Goal: Task Accomplishment & Management: Complete application form

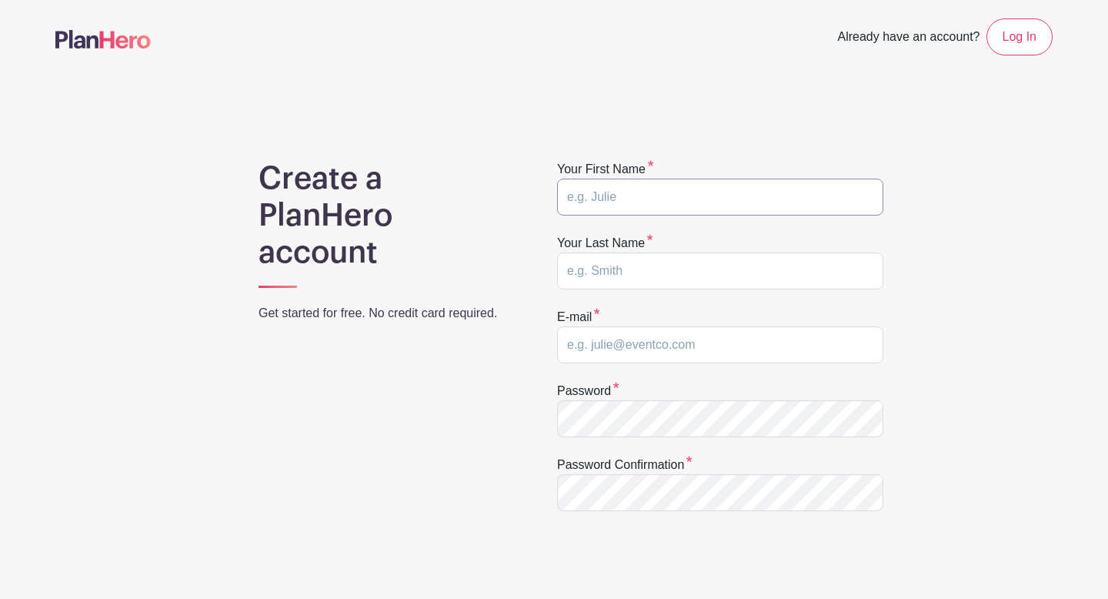
click at [610, 189] on input "text" at bounding box center [720, 197] width 326 height 37
type input "[PERSON_NAME]"
type input "[EMAIL_ADDRESS][DOMAIN_NAME]"
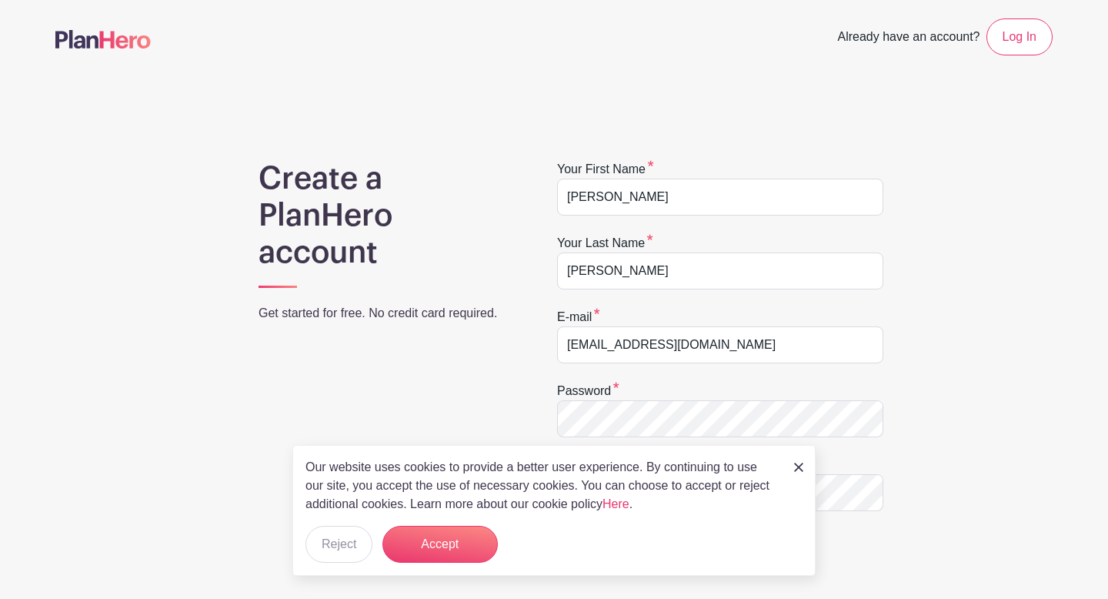
click at [984, 362] on div "Create a PlanHero account Get started for free. No credit card required. Your f…" at bounding box center [553, 488] width 997 height 656
click at [433, 556] on button "Accept" at bounding box center [439, 544] width 115 height 37
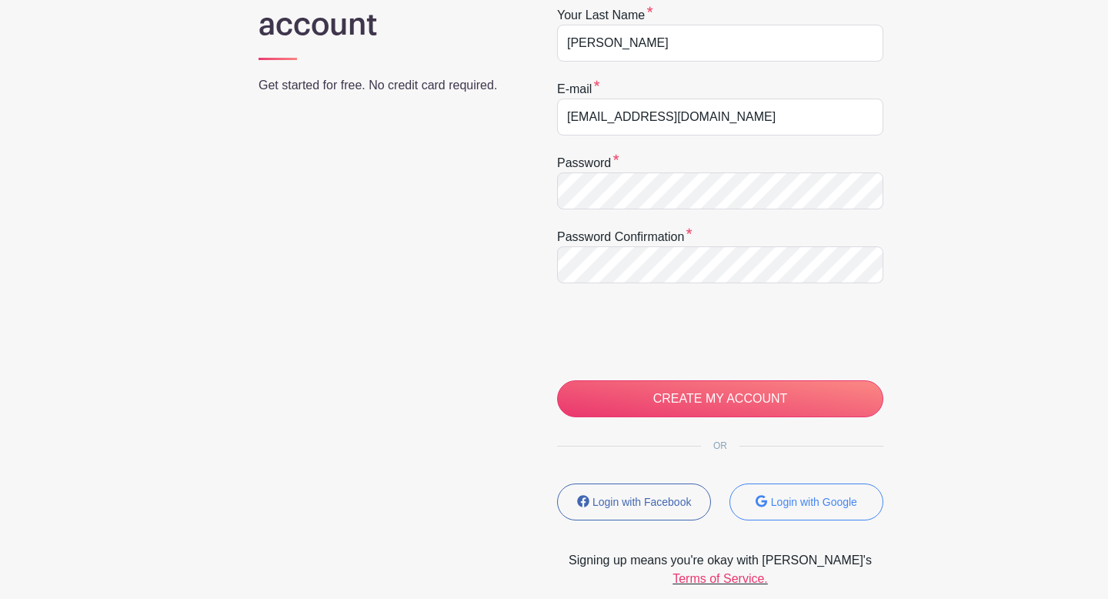
scroll to position [232, 0]
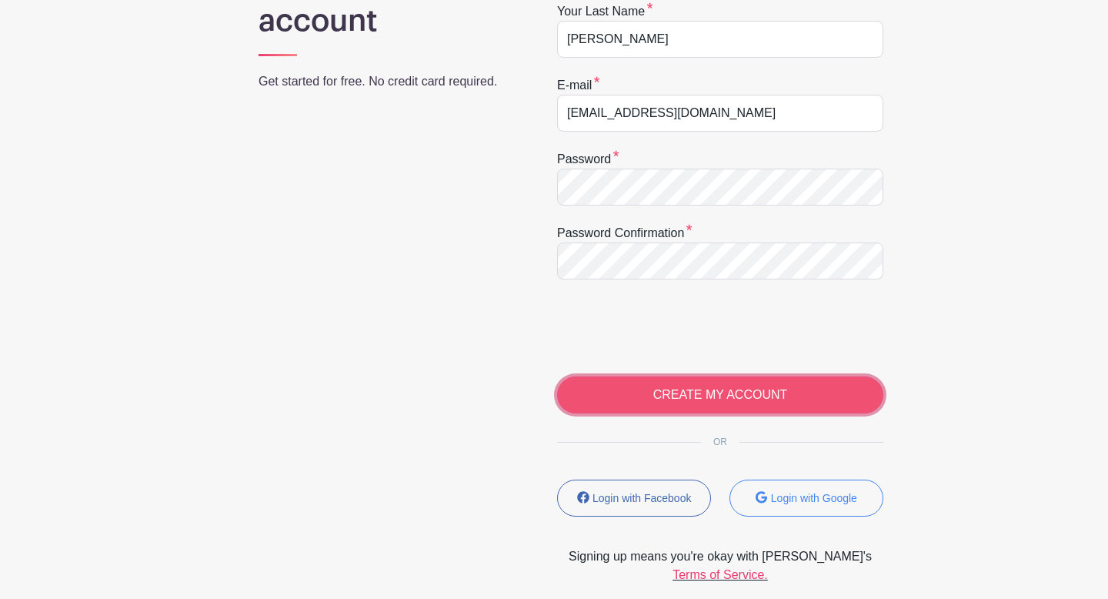
click at [724, 390] on input "CREATE MY ACCOUNT" at bounding box center [720, 394] width 326 height 37
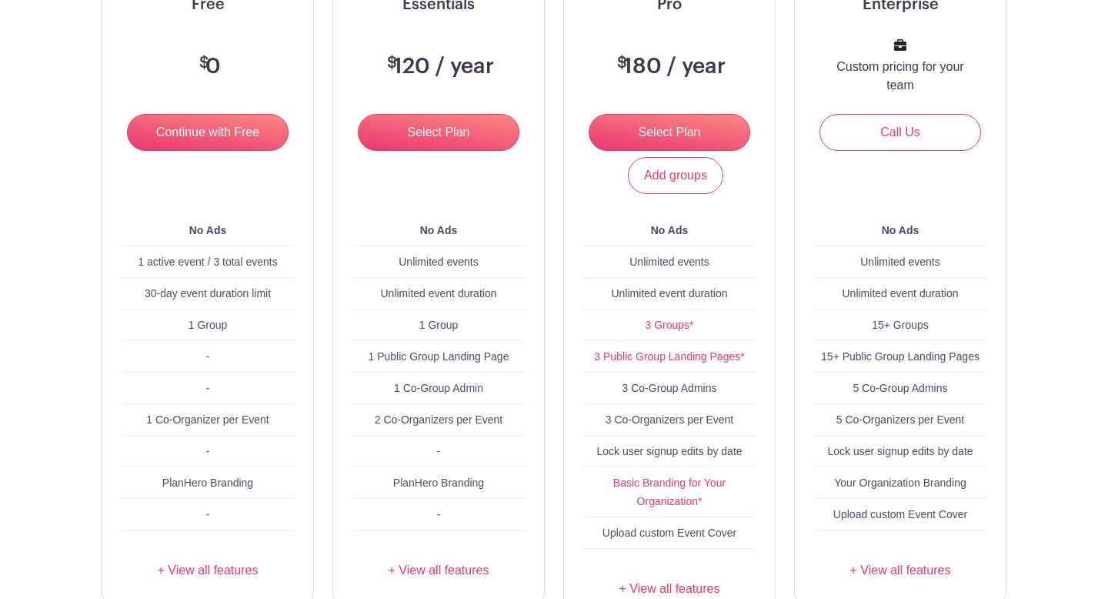
scroll to position [254, 0]
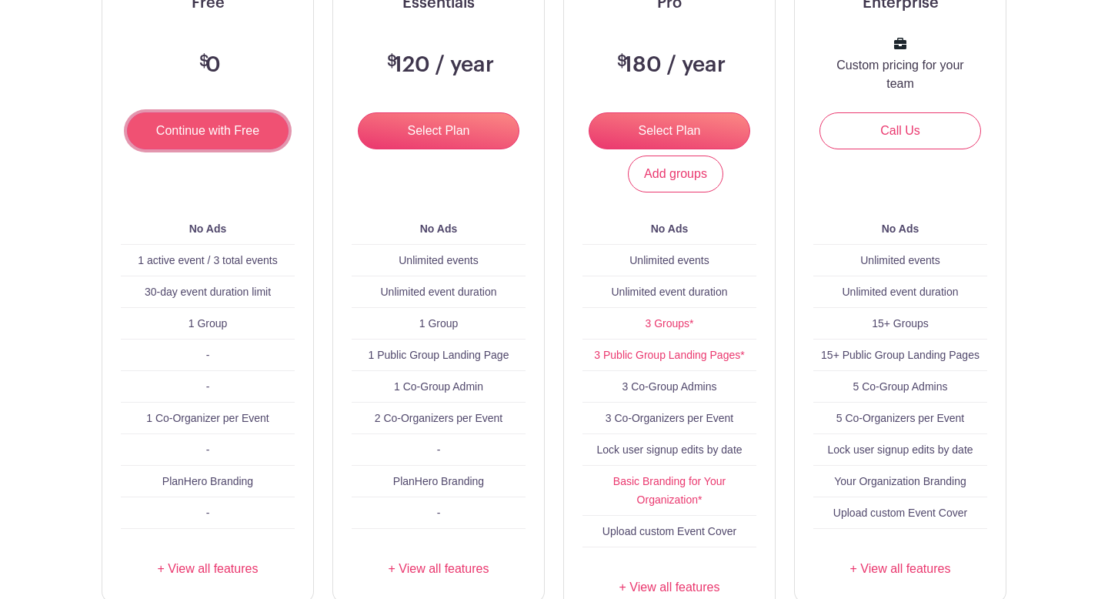
click at [215, 127] on input "Continue with Free" at bounding box center [208, 130] width 162 height 37
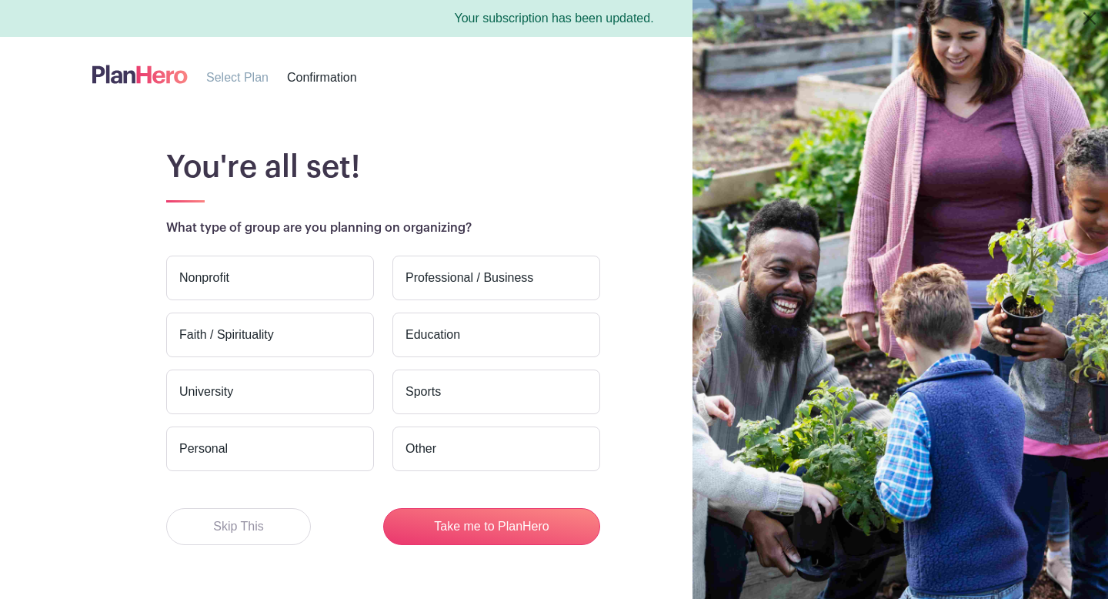
click at [270, 280] on label "Nonprofit" at bounding box center [270, 278] width 208 height 45
click at [0, 0] on input "Nonprofit" at bounding box center [0, 0] width 0 height 0
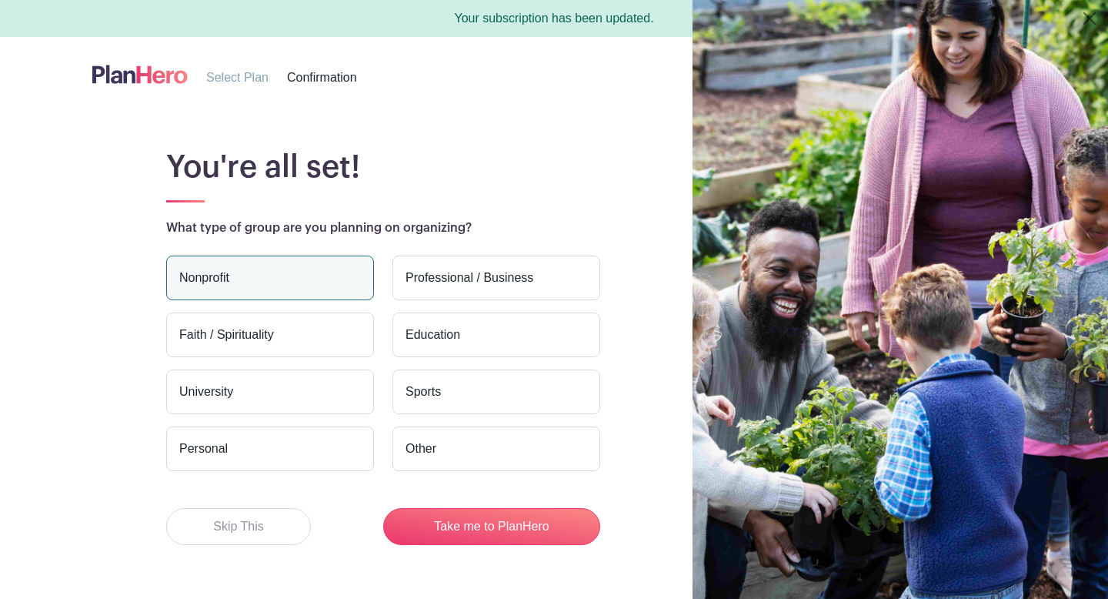
click at [288, 330] on label "Faith / Spirituality" at bounding box center [270, 334] width 208 height 45
click at [0, 0] on input "Faith / Spirituality" at bounding box center [0, 0] width 0 height 0
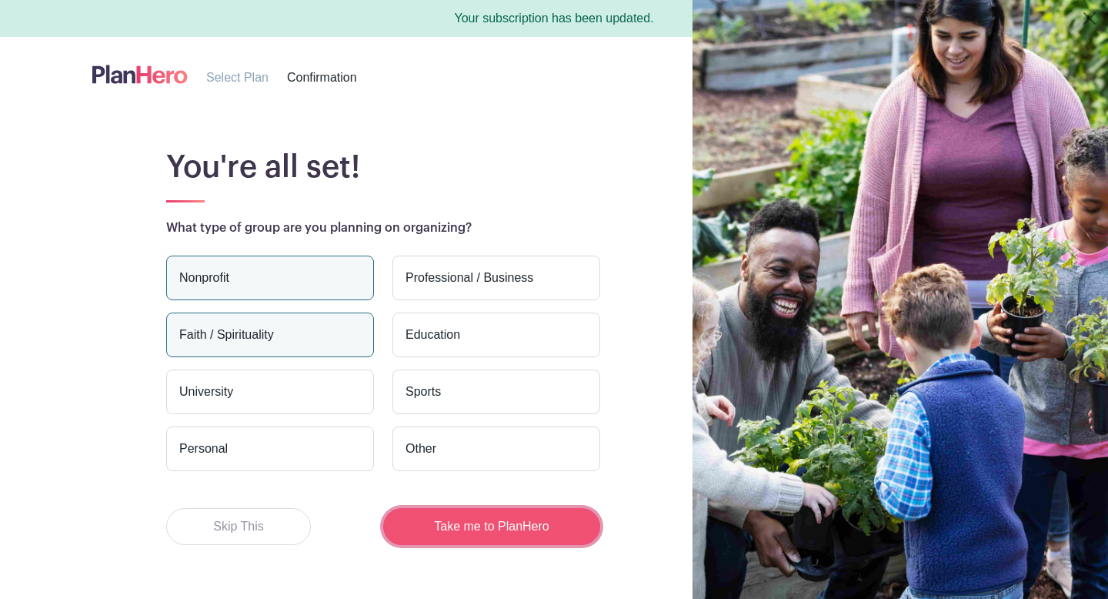
click at [488, 536] on button "Take me to PlanHero" at bounding box center [491, 526] width 217 height 37
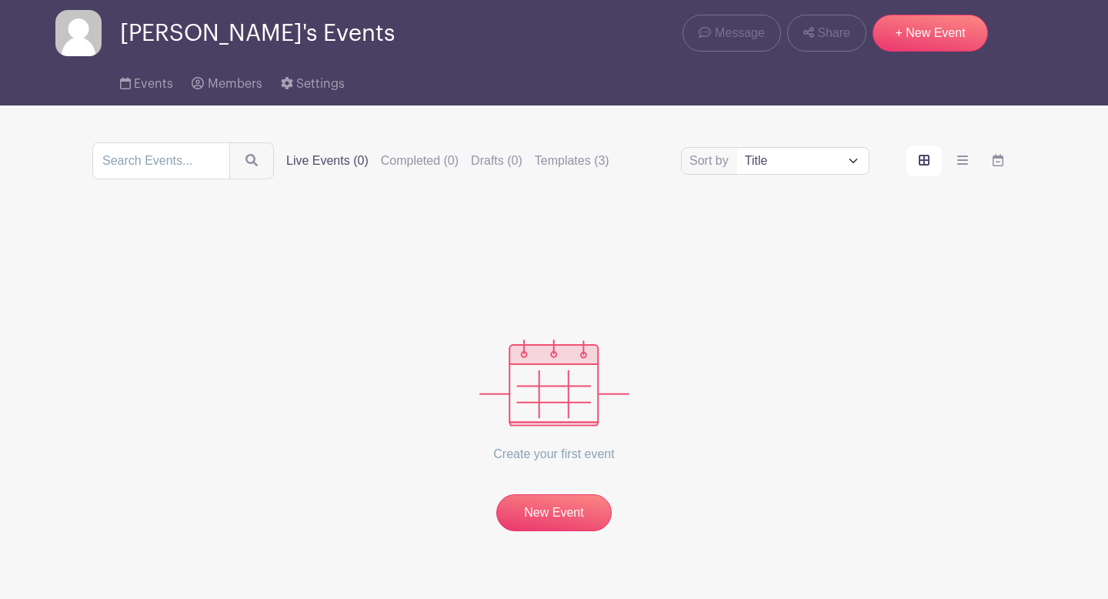
scroll to position [81, 0]
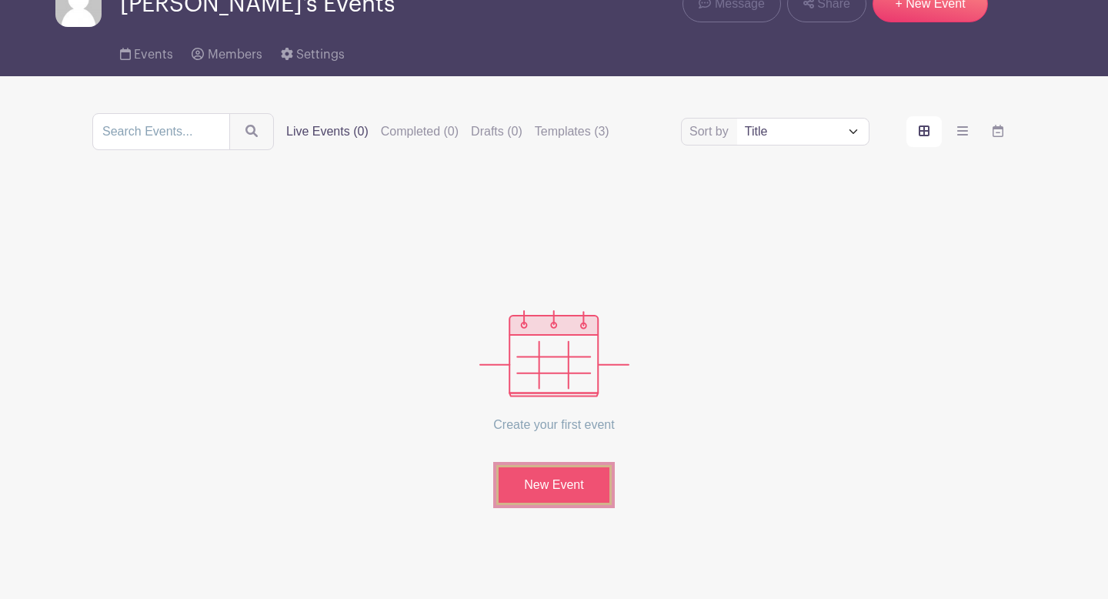
click at [573, 479] on link "New Event" at bounding box center [553, 485] width 115 height 40
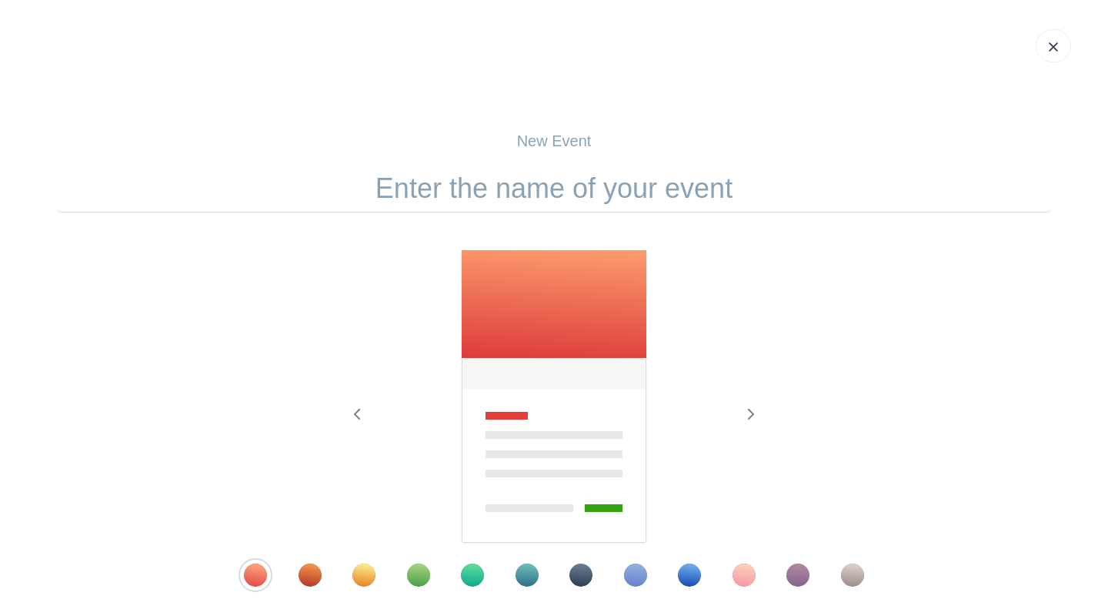
click at [537, 193] on input "text" at bounding box center [553, 189] width 997 height 48
drag, startPoint x: 360, startPoint y: 194, endPoint x: 617, endPoint y: 190, distance: 257.1
click at [617, 190] on input "text" at bounding box center [553, 189] width 997 height 48
paste input "High Holiday Volunteer Shifts – 5785 / 2024"
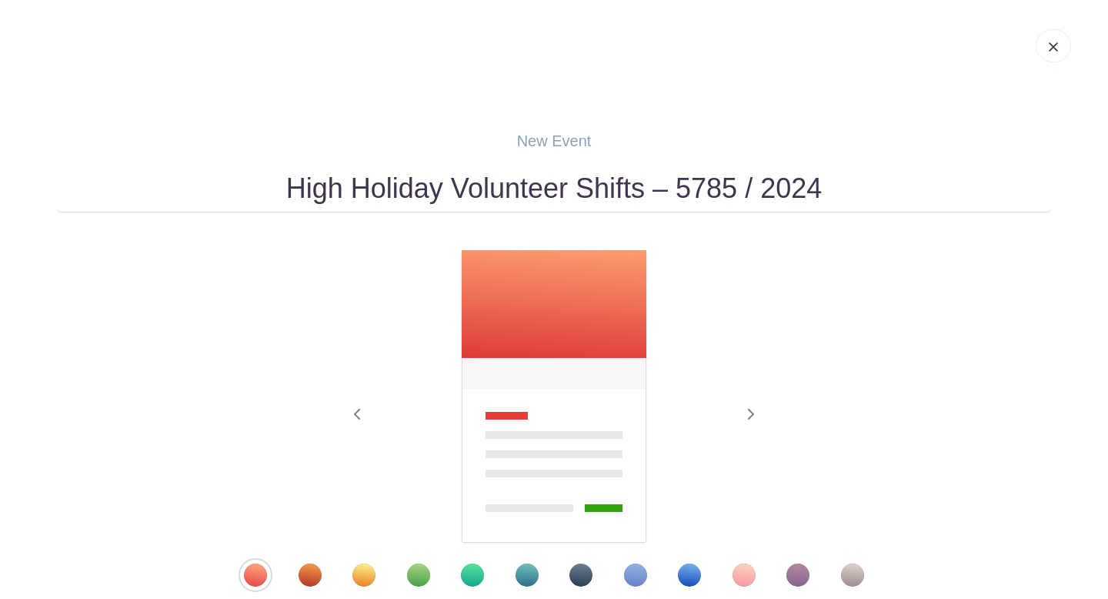
click at [737, 186] on input "High Holiday Volunteer Shifts – 5785 / 2024" at bounding box center [553, 189] width 997 height 48
click at [827, 192] on input "High Holiday Volunteer Shifts – 5786 / 2024" at bounding box center [553, 189] width 997 height 48
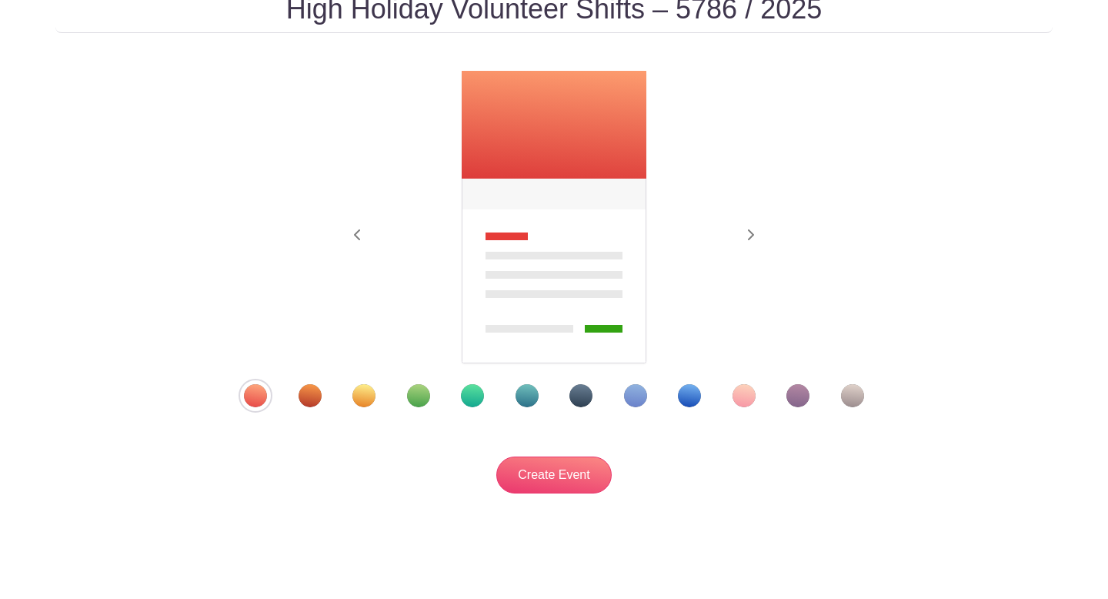
scroll to position [201, 0]
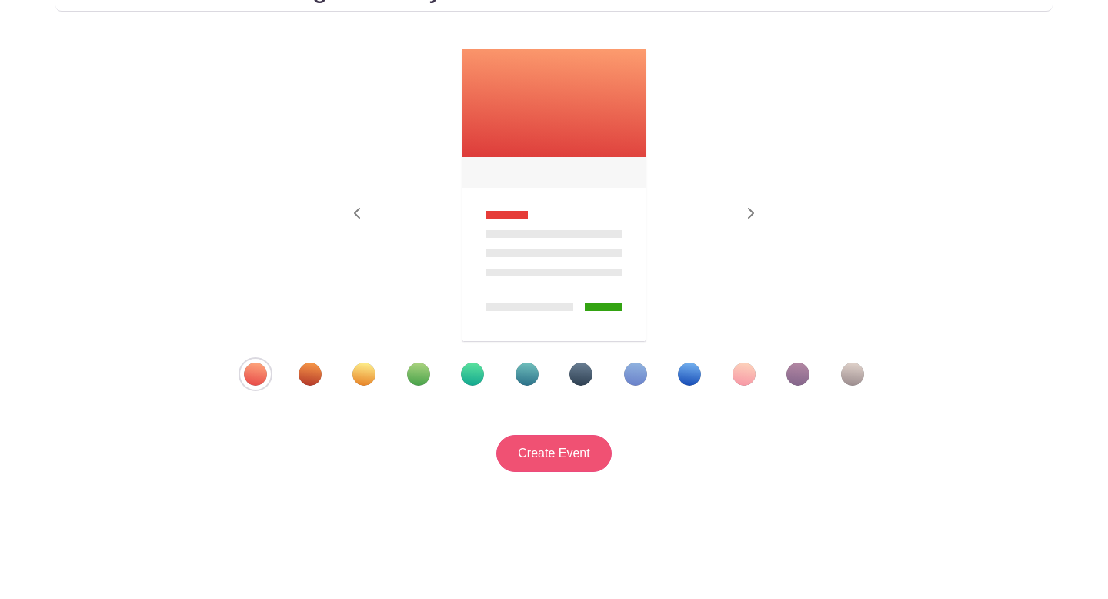
type input "High Holiday Volunteer Shifts – 5786 / 2025"
click at [565, 466] on input "Create Event" at bounding box center [553, 453] width 115 height 37
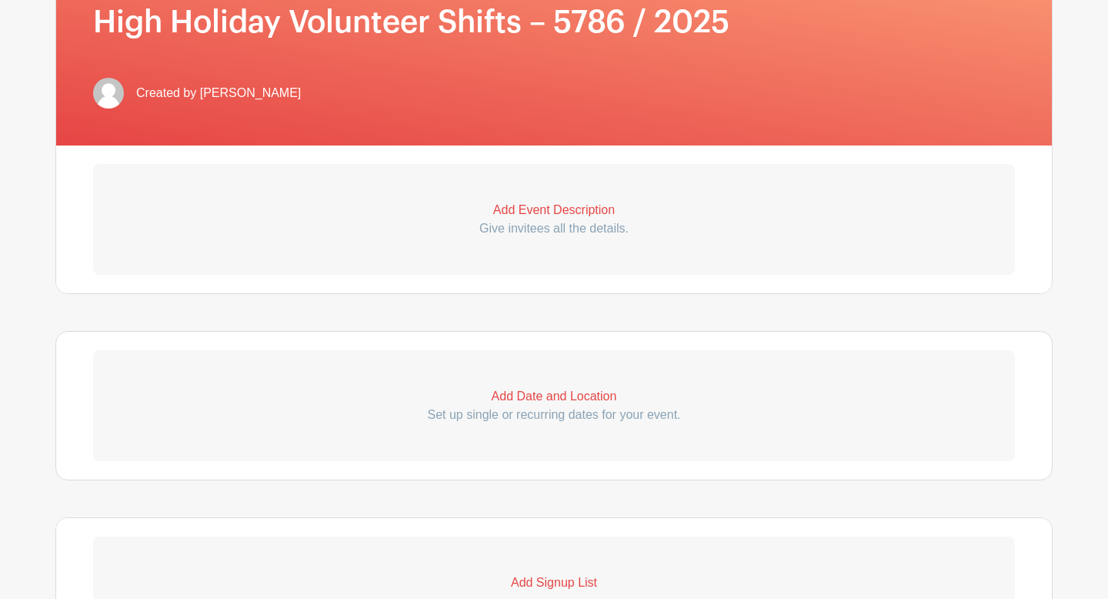
scroll to position [205, 0]
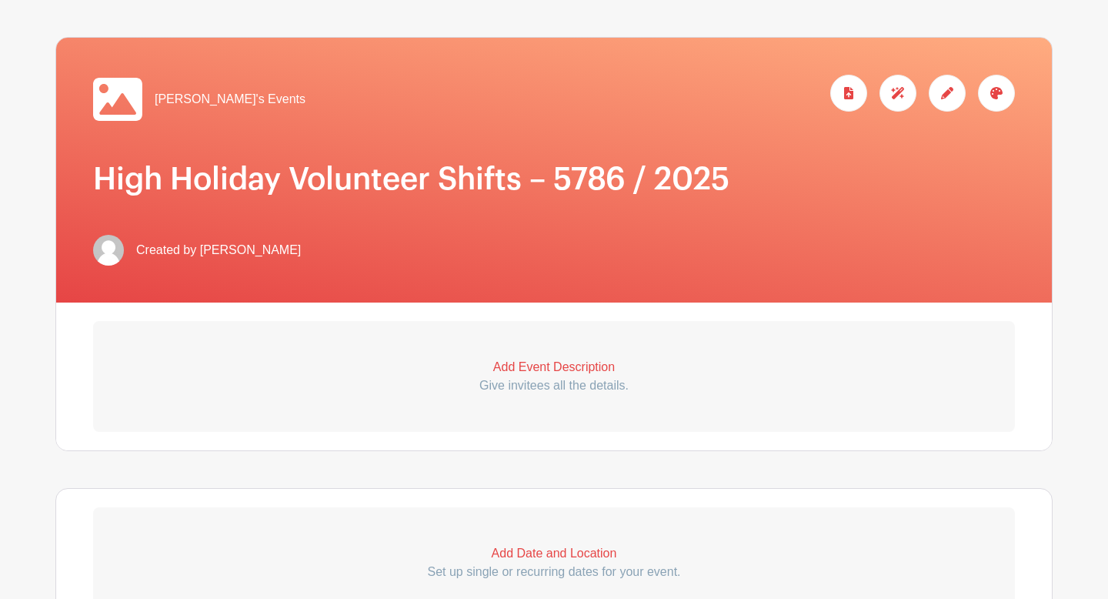
click at [525, 368] on p "Add Event Description" at bounding box center [554, 367] width 922 height 18
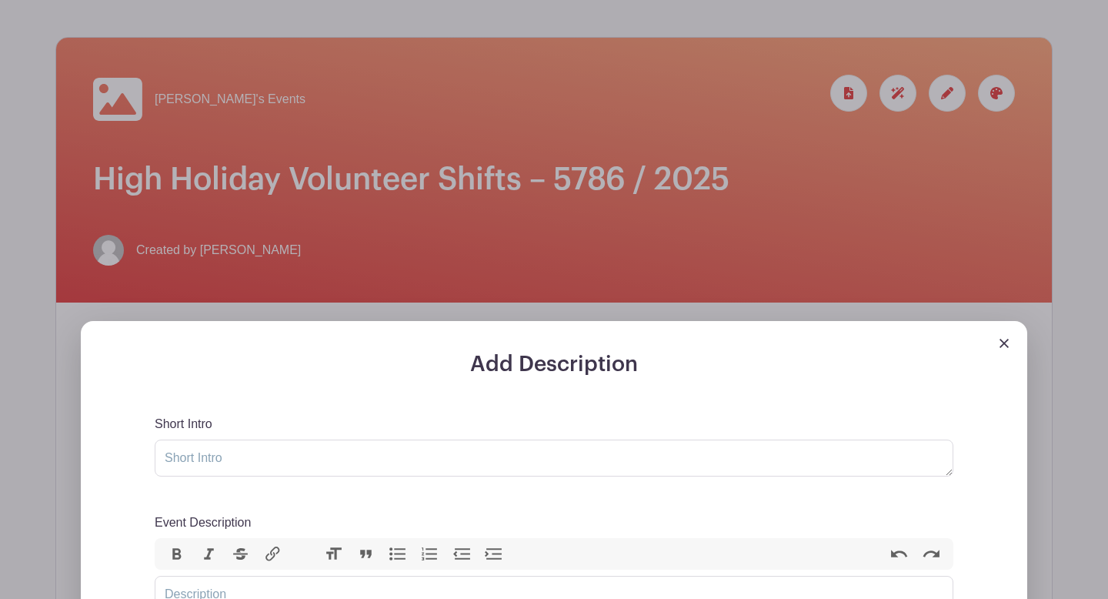
scroll to position [299, 0]
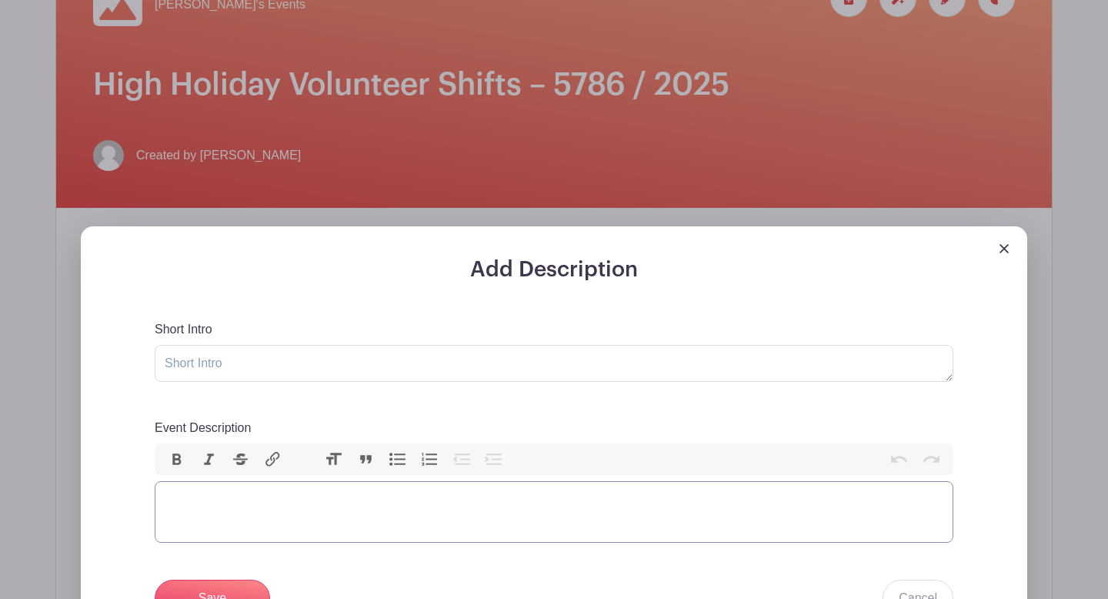
click at [232, 503] on trix-editor "Event Description" at bounding box center [554, 512] width 799 height 62
paste trix-editor "<div>Thank you for volunteering to help make our High Holidays safe, welcoming,…"
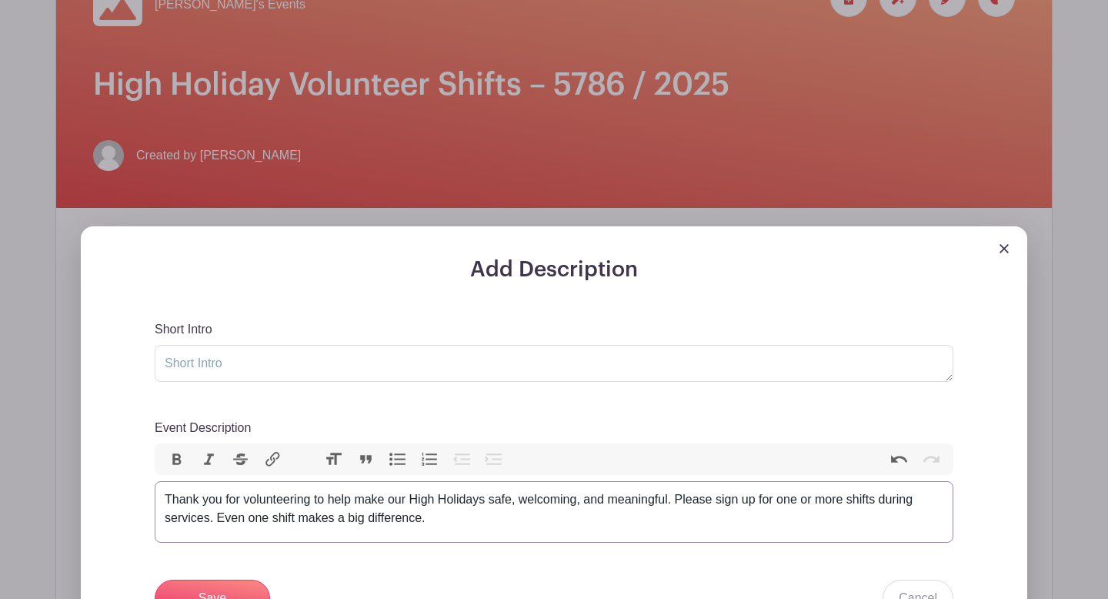
type trix-editor "<div>Thank you for volunteering to help make our High Holidays safe, welcoming,…"
click at [229, 362] on textarea "Short Intro" at bounding box center [554, 363] width 799 height 37
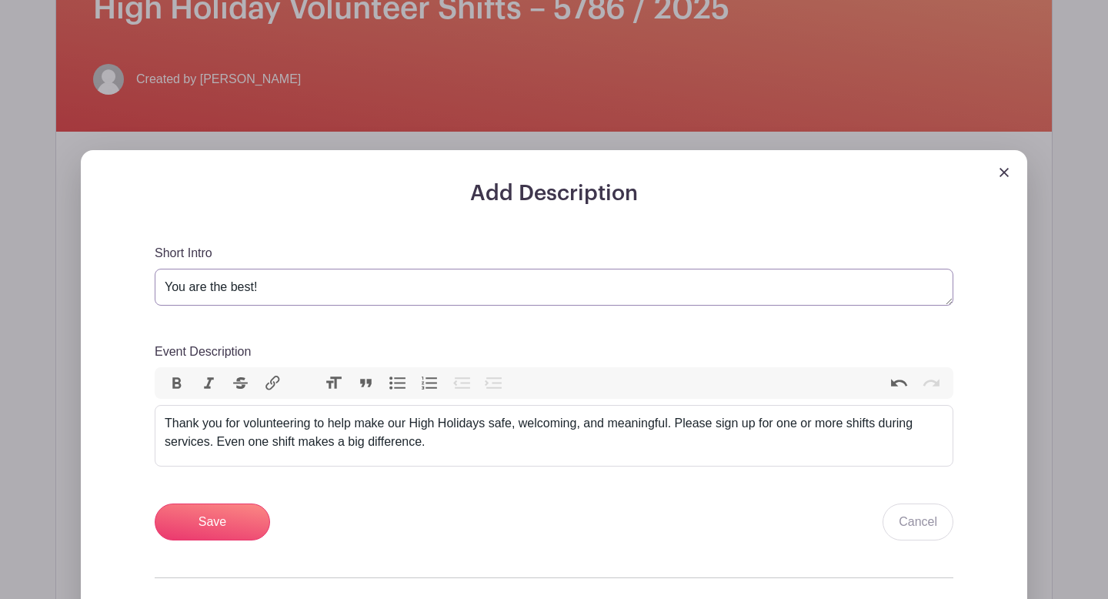
scroll to position [392, 0]
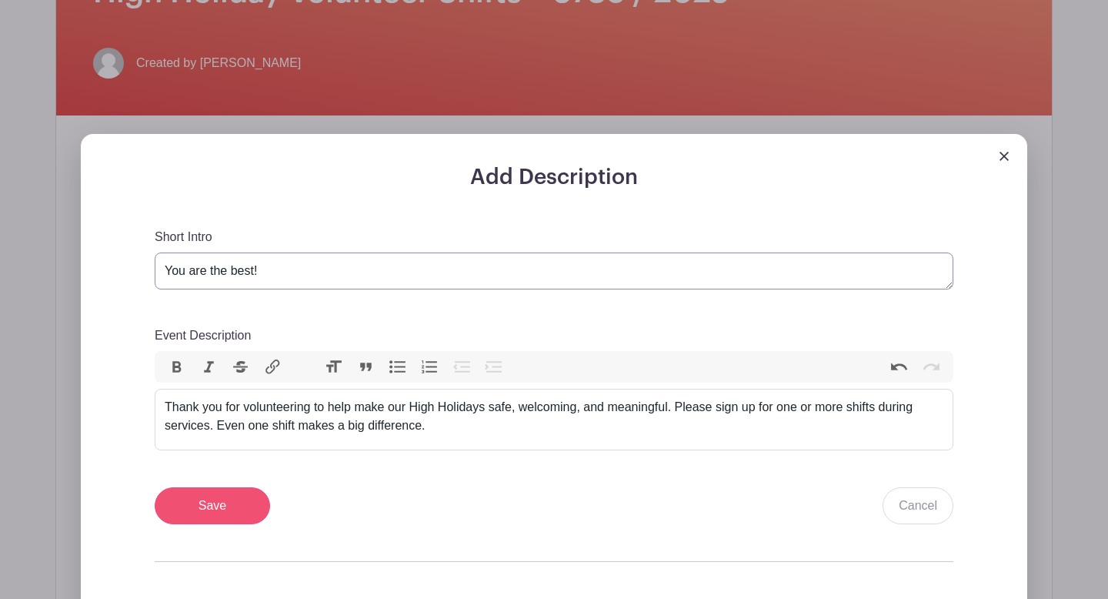
type textarea "You are the best!"
click at [228, 502] on input "Save" at bounding box center [212, 505] width 115 height 37
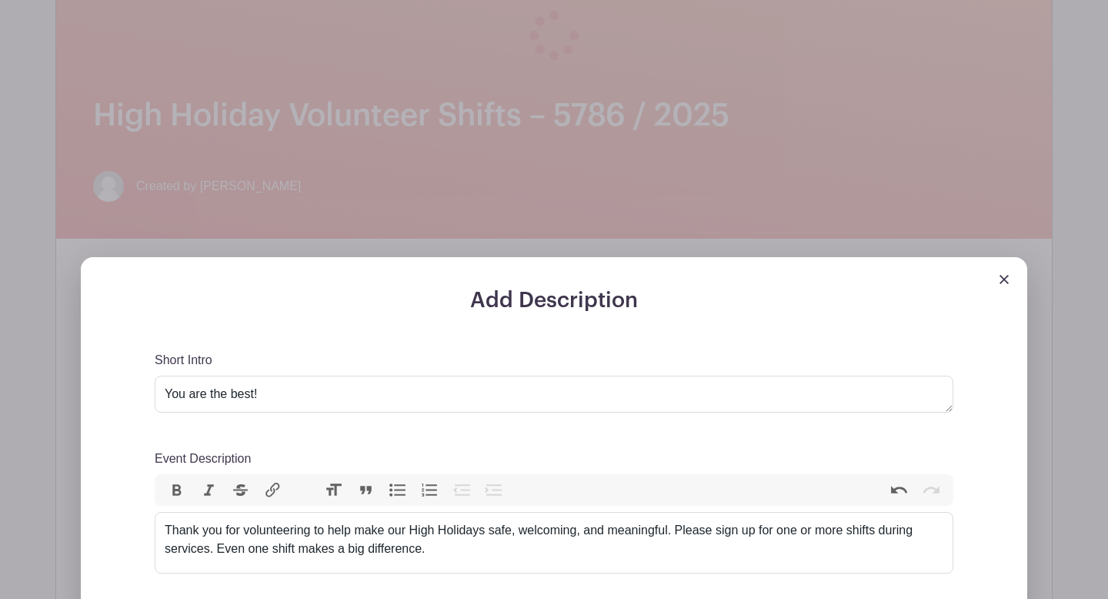
scroll to position [515, 0]
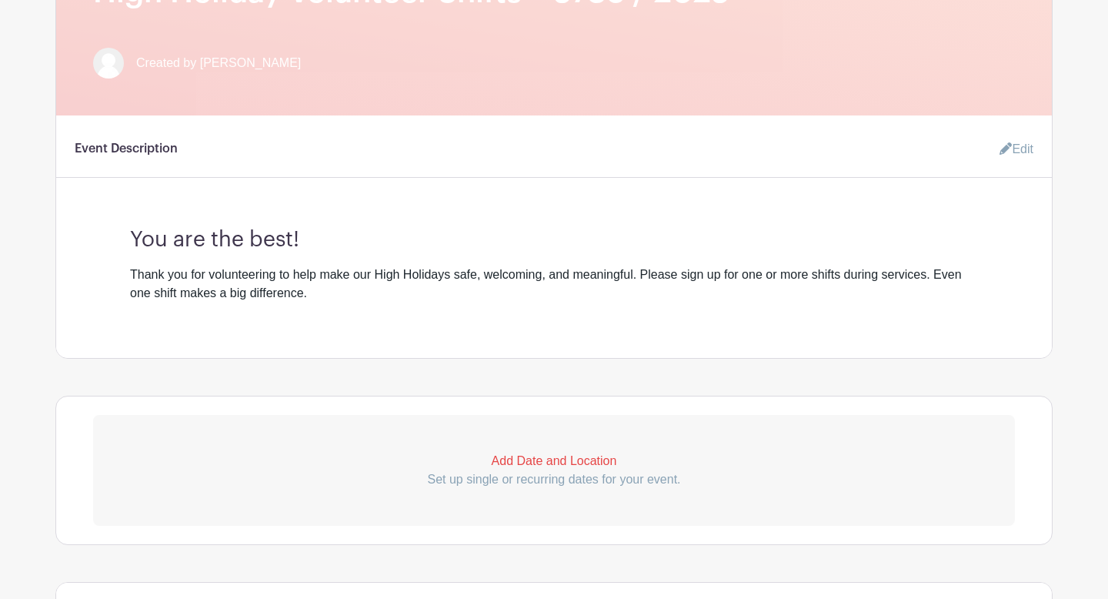
click at [523, 459] on p "Add Date and Location" at bounding box center [554, 461] width 922 height 18
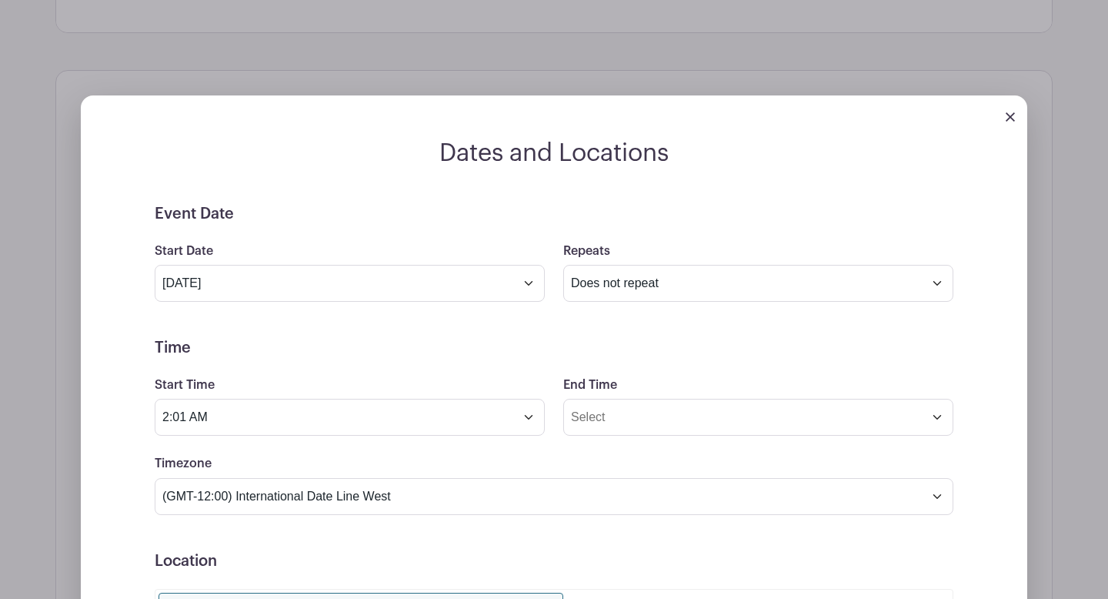
scroll to position [883, 0]
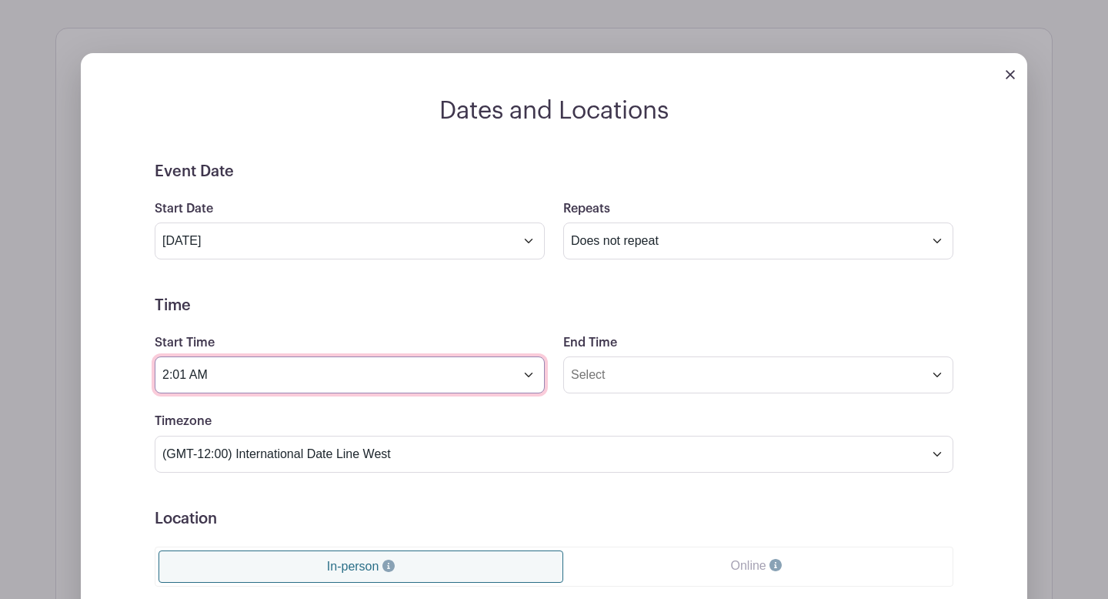
click at [190, 376] on input "2:01 AM" at bounding box center [350, 374] width 390 height 37
click at [201, 379] on input "5:45 AM" at bounding box center [350, 374] width 390 height 37
type input "5:45 PM"
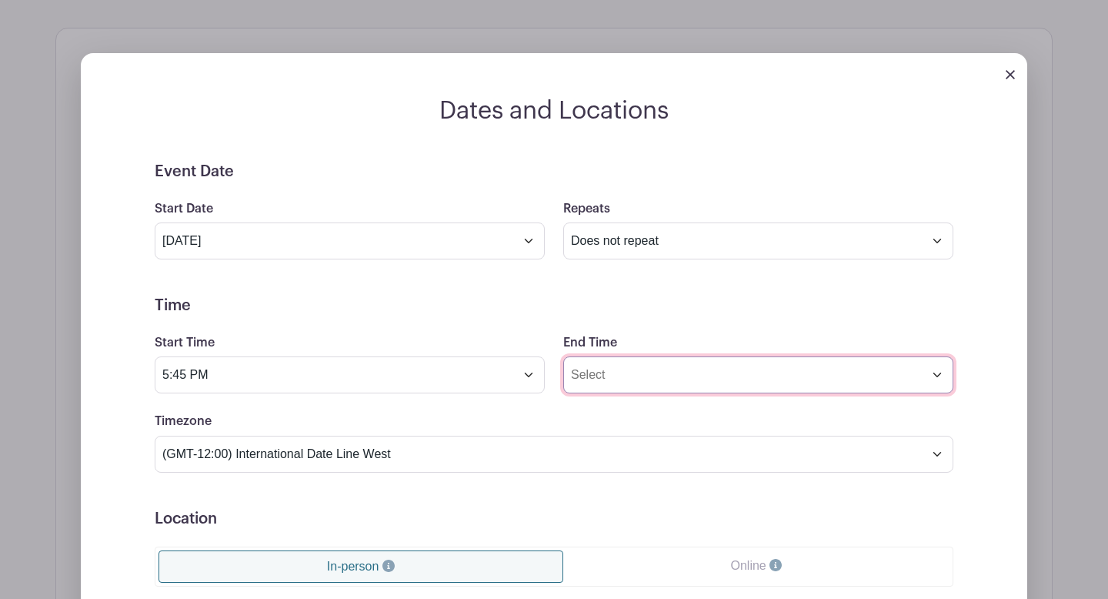
click at [609, 372] on input "End Time" at bounding box center [758, 374] width 390 height 37
click at [605, 376] on input "10:02 PM" at bounding box center [758, 374] width 390 height 37
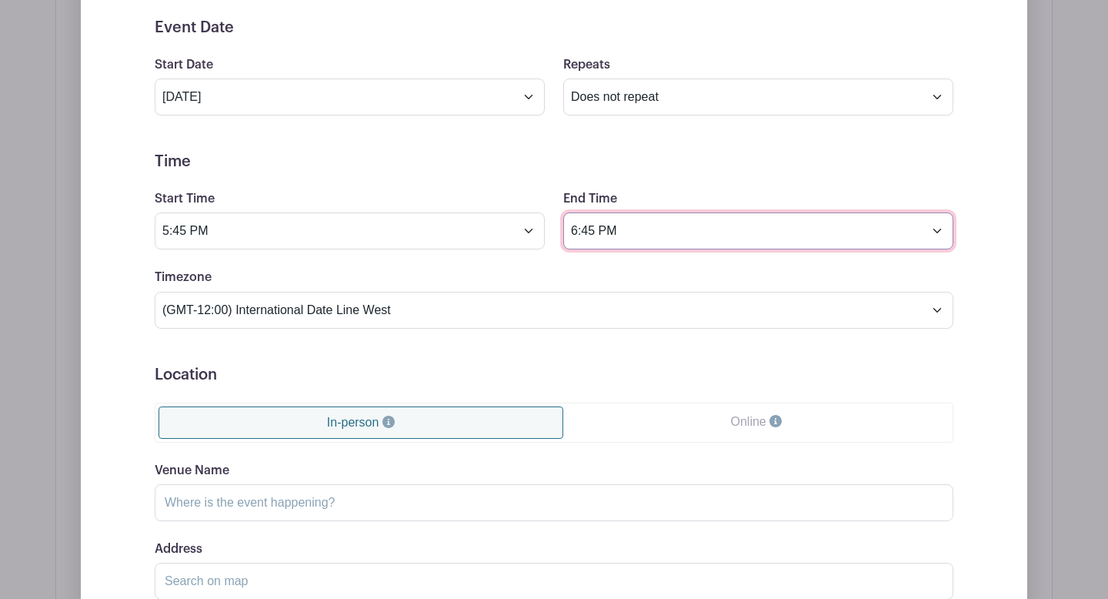
scroll to position [1054, 0]
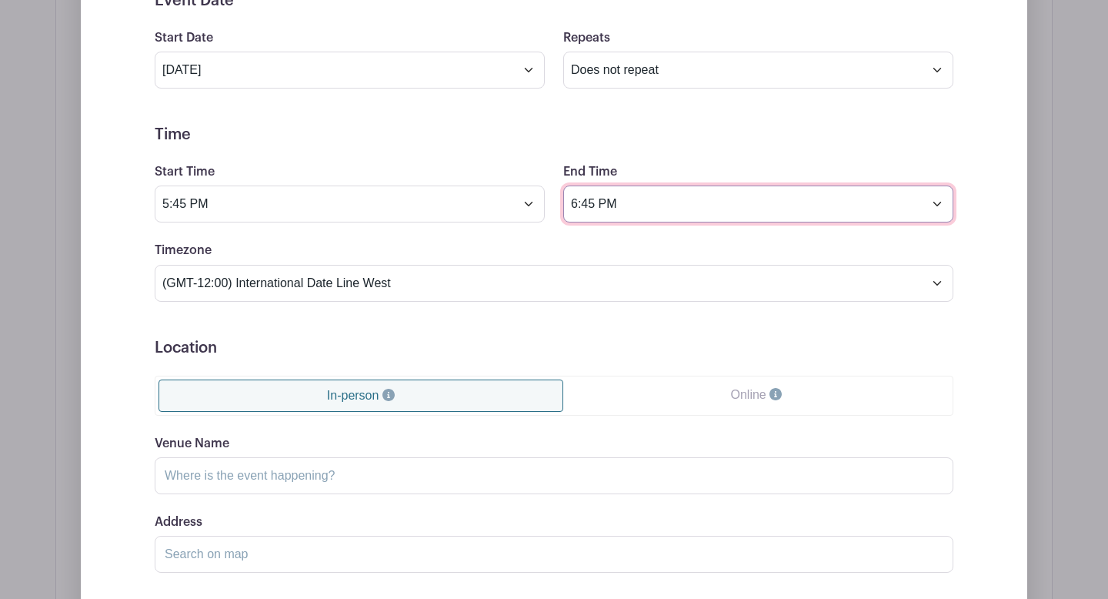
type input "6:45 PM"
click at [337, 476] on input "Venue Name" at bounding box center [554, 475] width 799 height 37
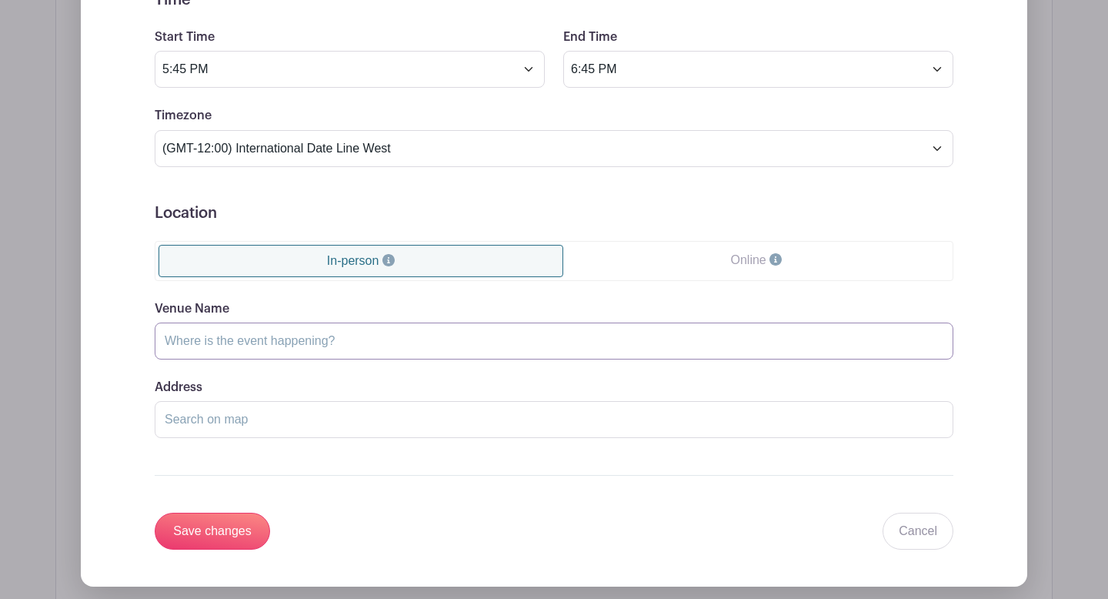
scroll to position [1212, 0]
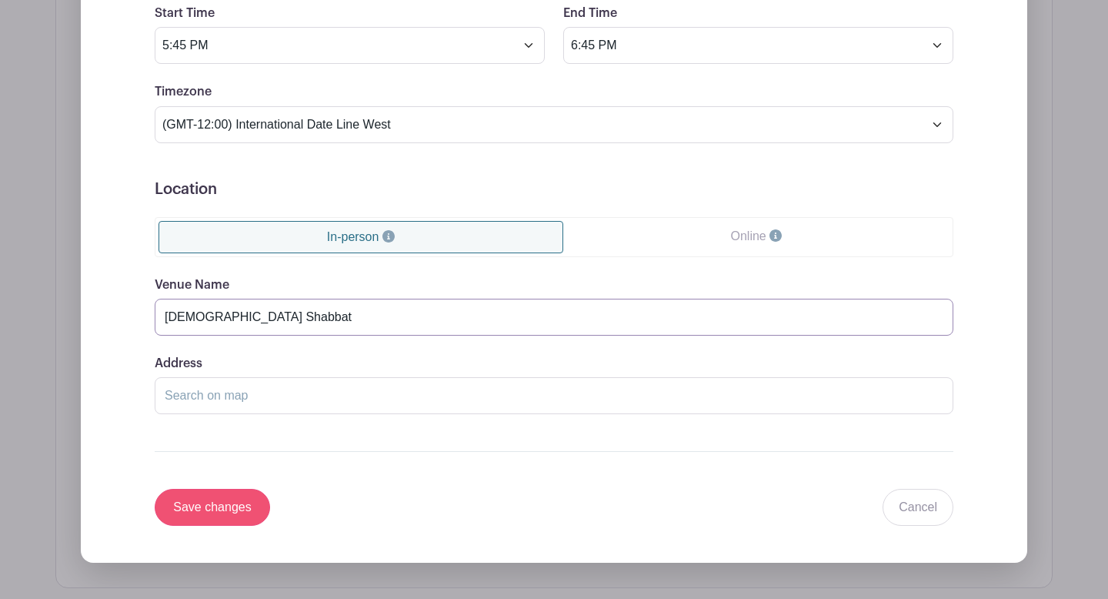
type input "[DEMOGRAPHIC_DATA] Shabbat"
click at [232, 500] on input "Save changes" at bounding box center [212, 507] width 115 height 37
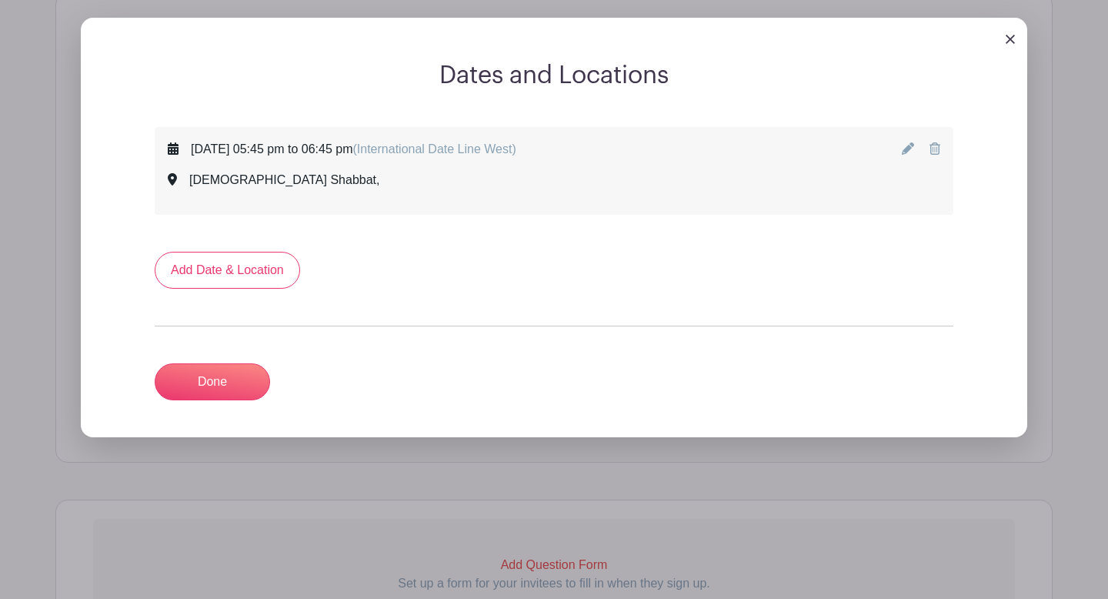
scroll to position [785, 0]
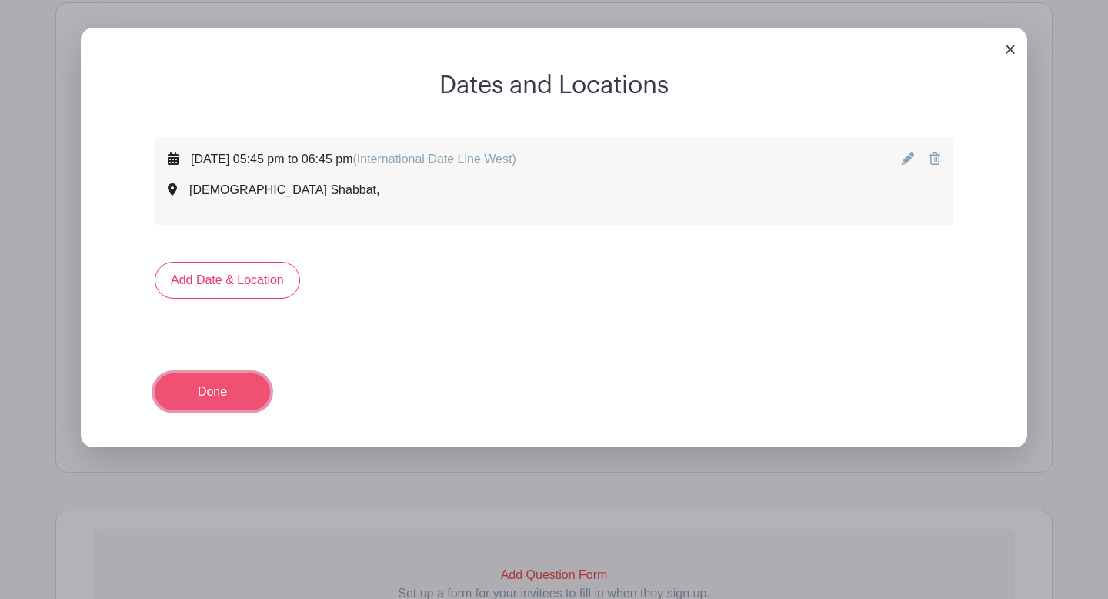
click at [234, 389] on link "Done" at bounding box center [212, 391] width 115 height 37
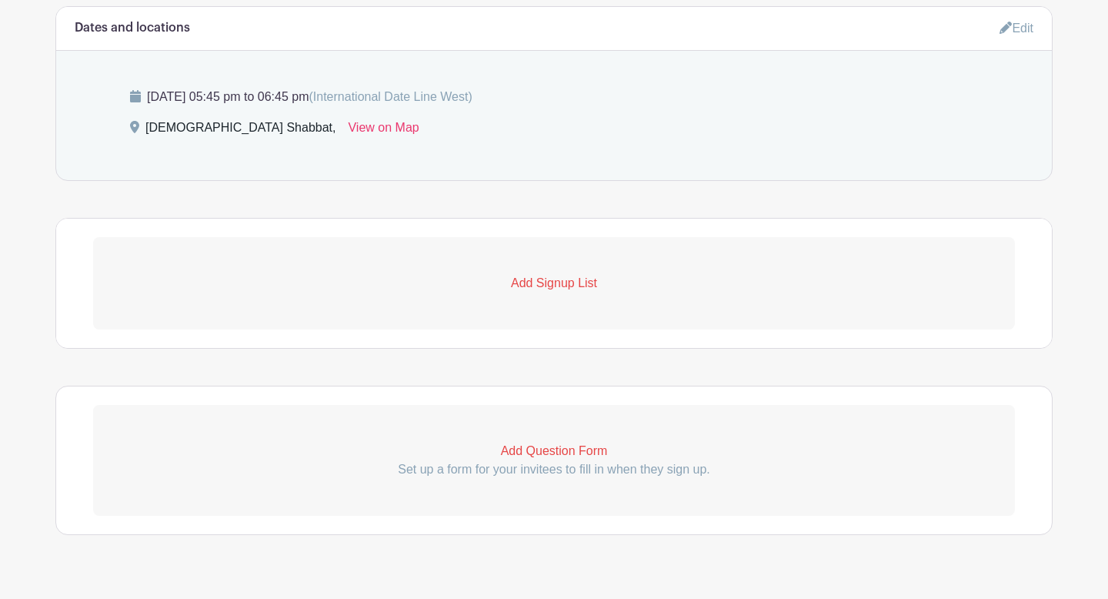
scroll to position [813, 0]
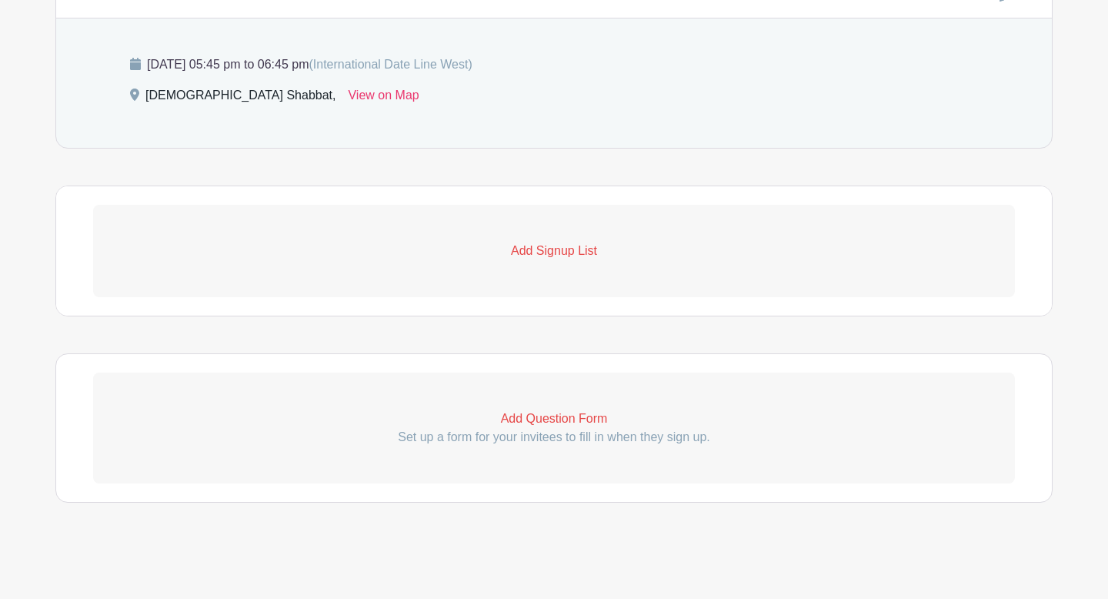
click at [311, 66] on p "[DATE] 05:45 pm to 06:45 pm (International Date Line West)" at bounding box center [554, 64] width 848 height 18
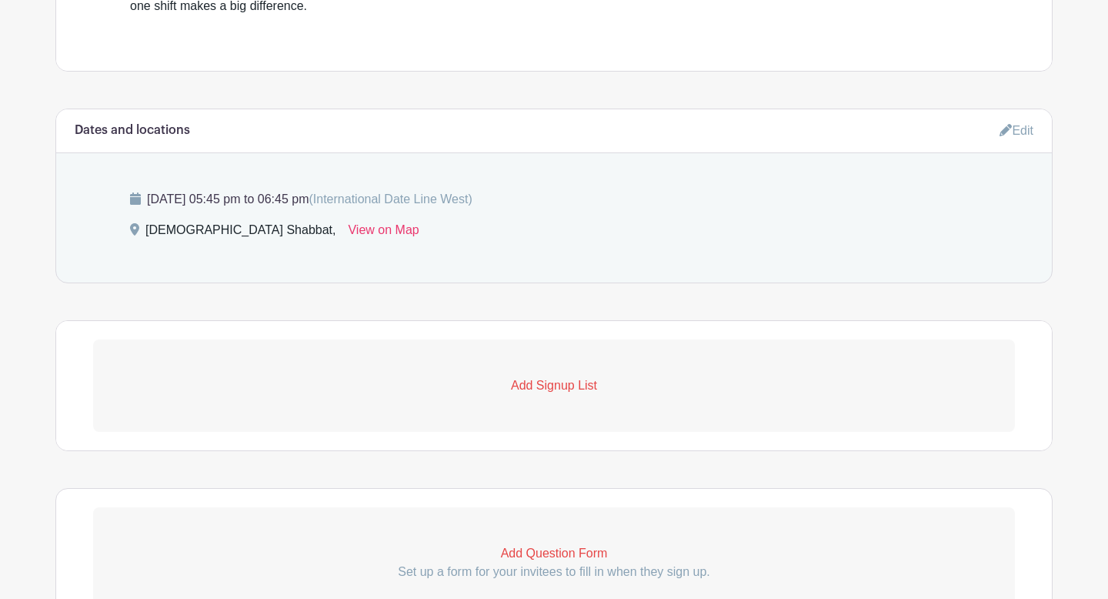
scroll to position [667, 0]
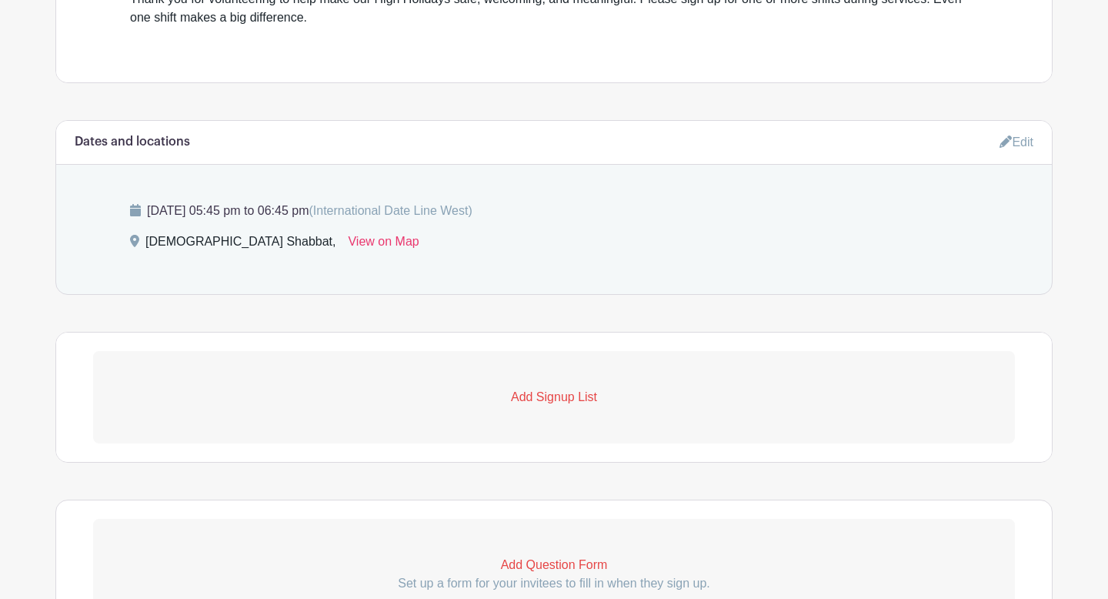
click at [1021, 145] on link "Edit" at bounding box center [1017, 141] width 34 height 25
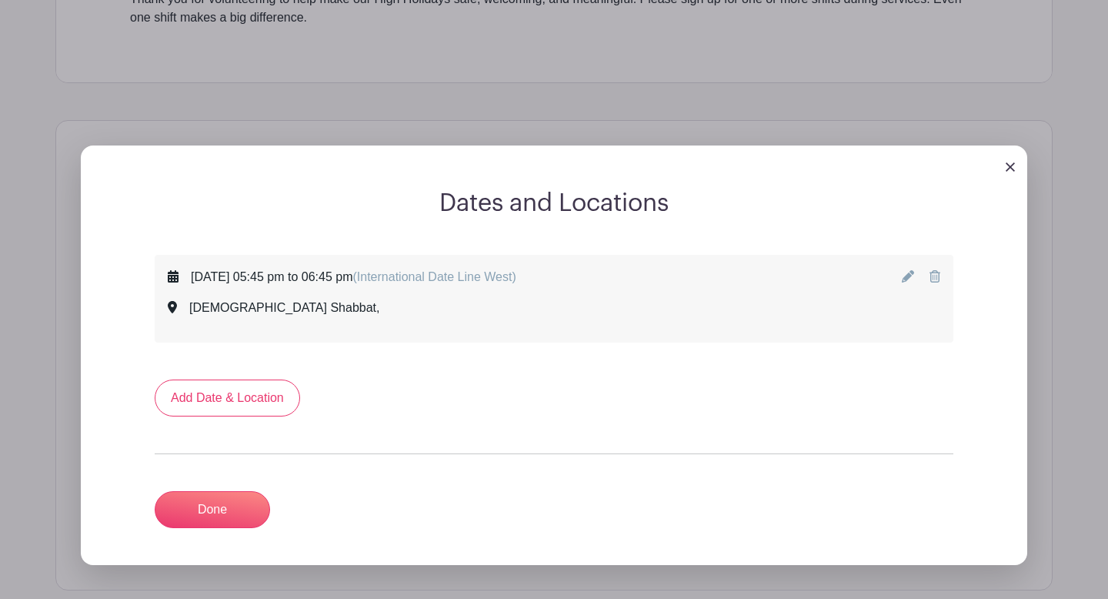
click at [516, 276] on span "(International Date Line West)" at bounding box center [433, 276] width 163 height 13
click at [278, 393] on link "Add Date & Location" at bounding box center [227, 397] width 145 height 37
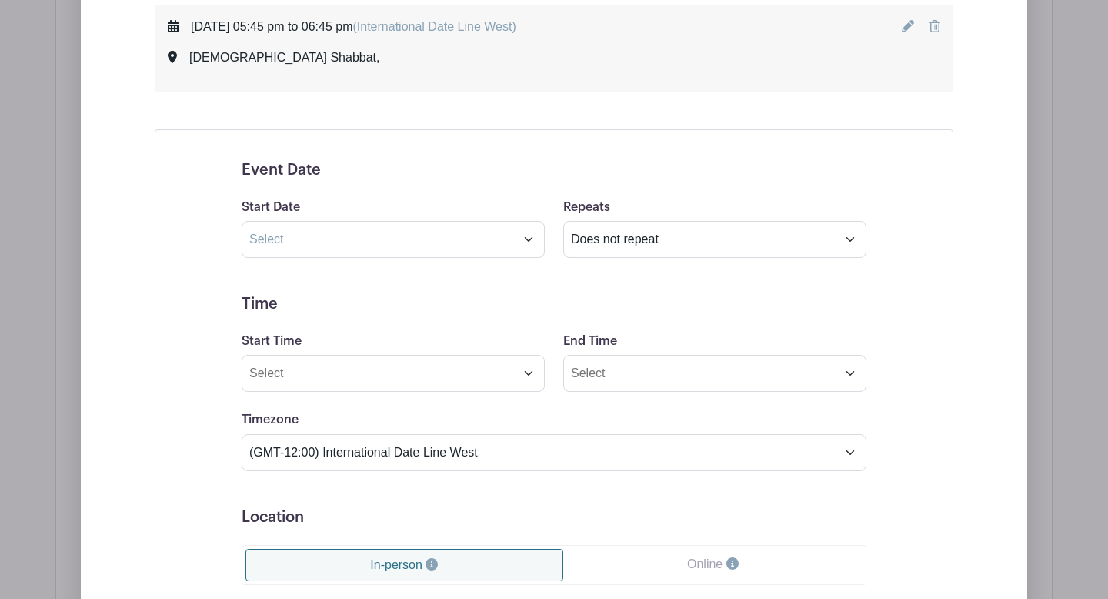
scroll to position [919, 0]
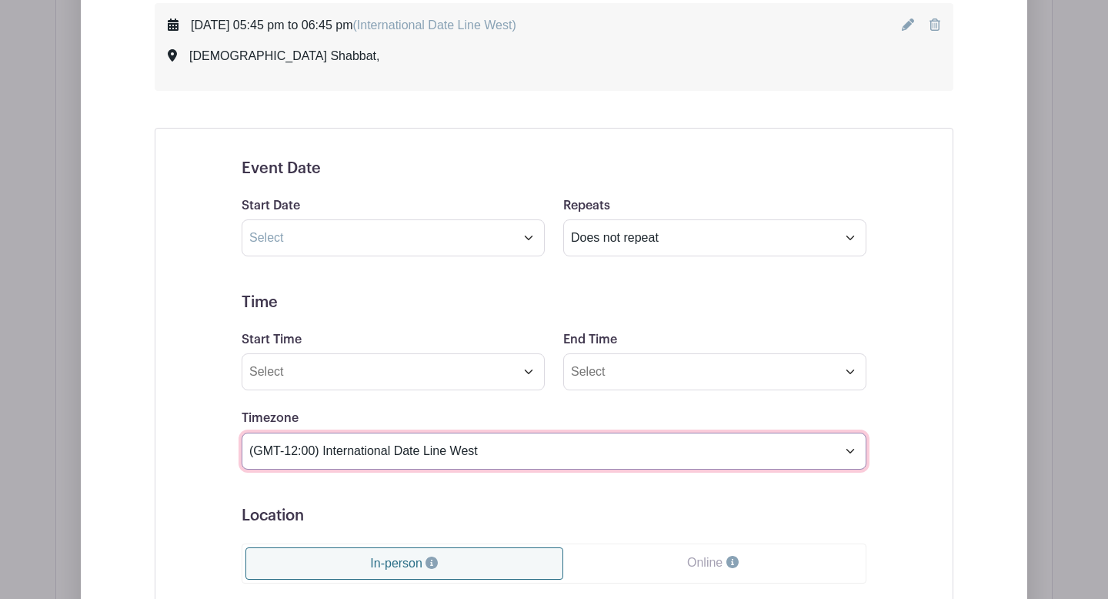
click at [845, 453] on select "(GMT-12:00) International Date Line West (GMT-11:00) [US_STATE] (GMT-11:00) [GE…" at bounding box center [554, 451] width 625 height 37
select select "Eastern Time ([GEOGRAPHIC_DATA] & [GEOGRAPHIC_DATA])"
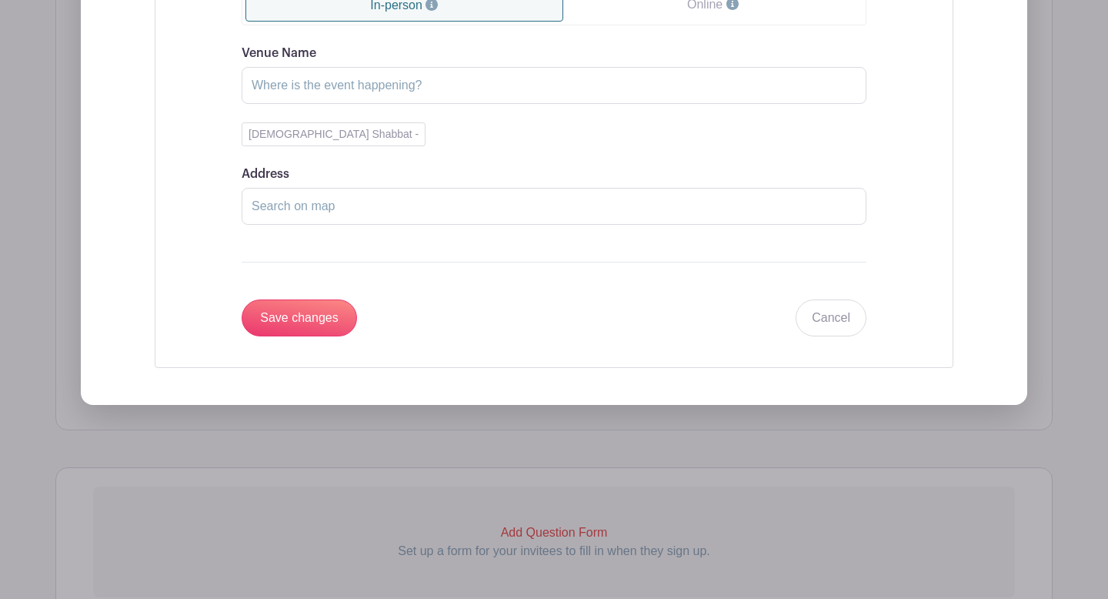
scroll to position [1484, 0]
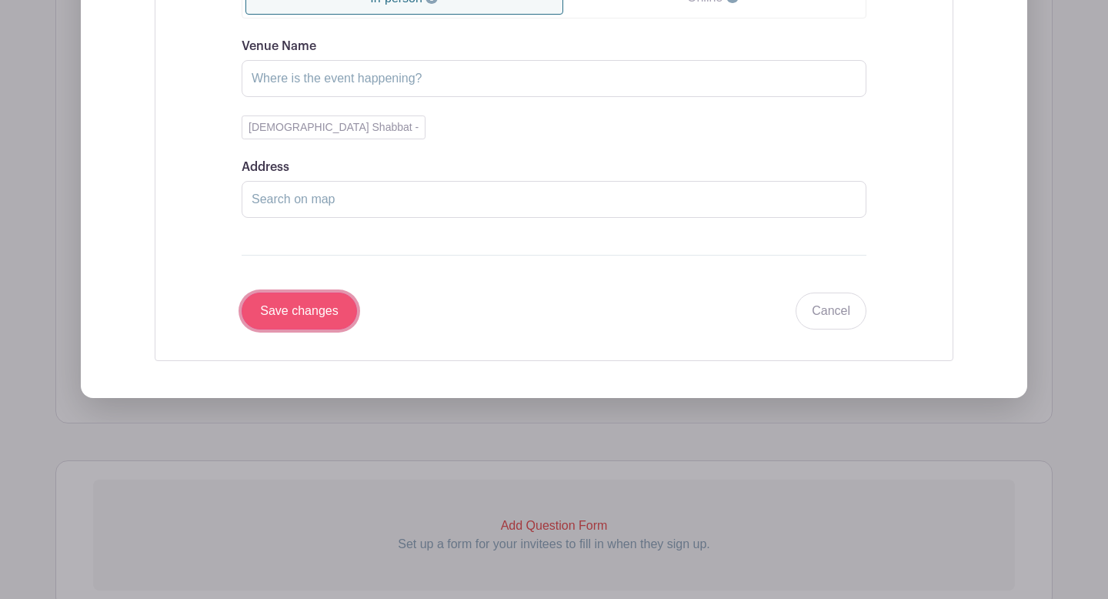
click at [296, 296] on input "Save changes" at bounding box center [299, 310] width 115 height 37
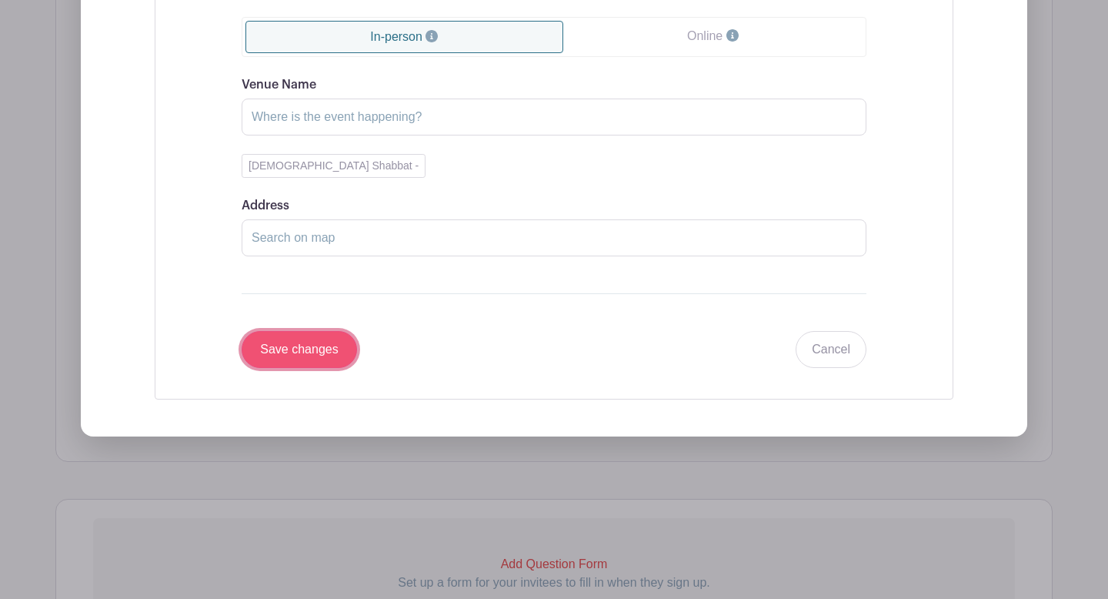
click at [310, 359] on input "Save changes" at bounding box center [299, 349] width 115 height 37
click at [310, 342] on input "Save changes" at bounding box center [299, 349] width 115 height 37
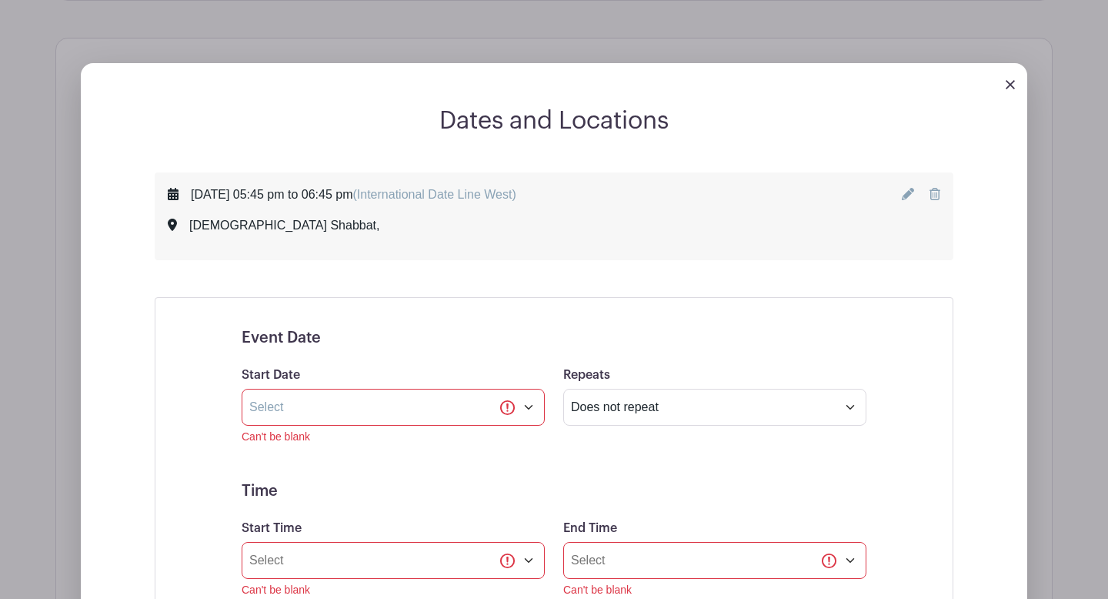
scroll to position [875, 0]
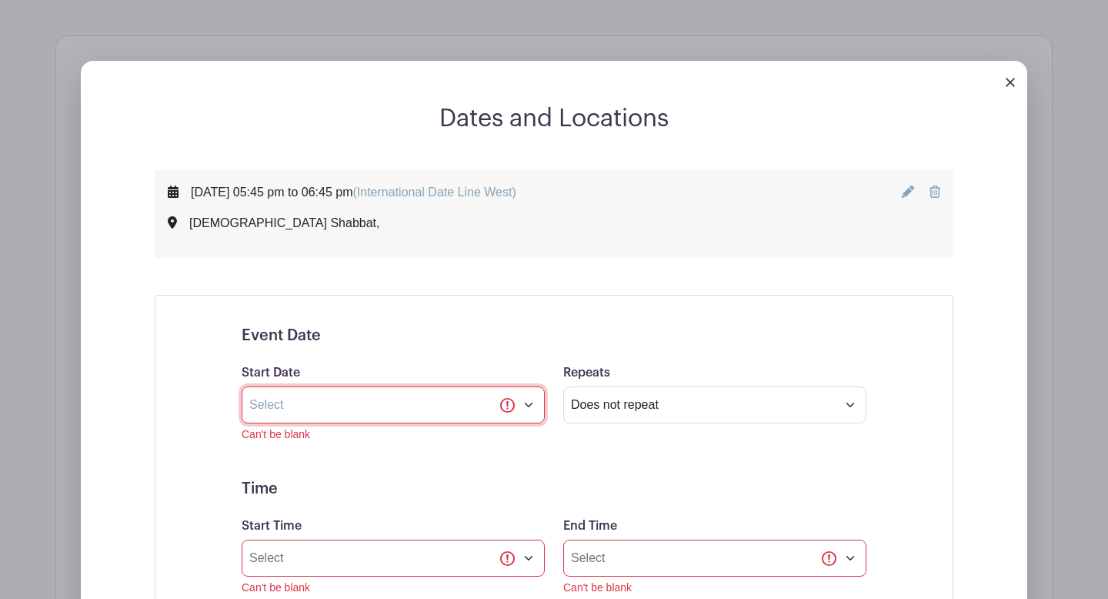
click at [366, 404] on input "text" at bounding box center [393, 404] width 303 height 37
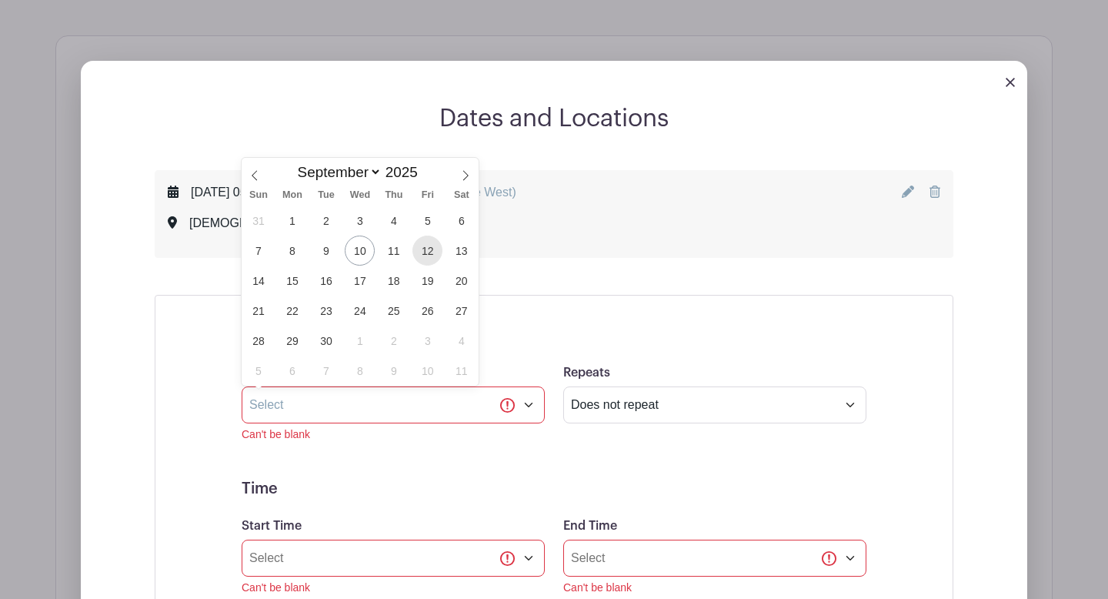
click at [429, 247] on span "12" at bounding box center [428, 251] width 30 height 30
type input "[DATE]"
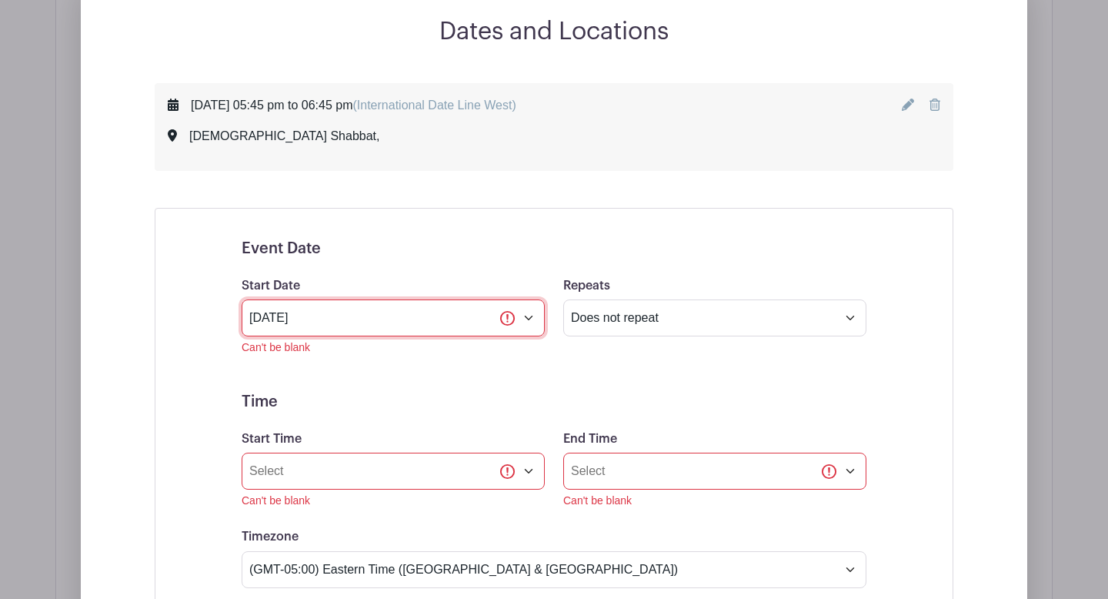
scroll to position [971, 0]
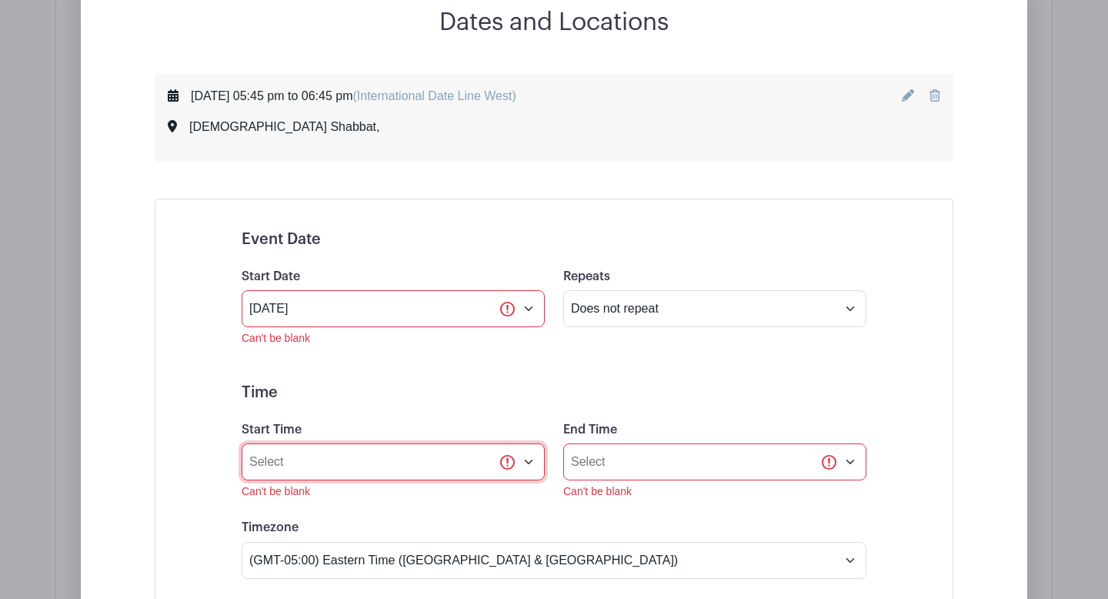
click at [422, 464] on input "Start Time" at bounding box center [393, 461] width 303 height 37
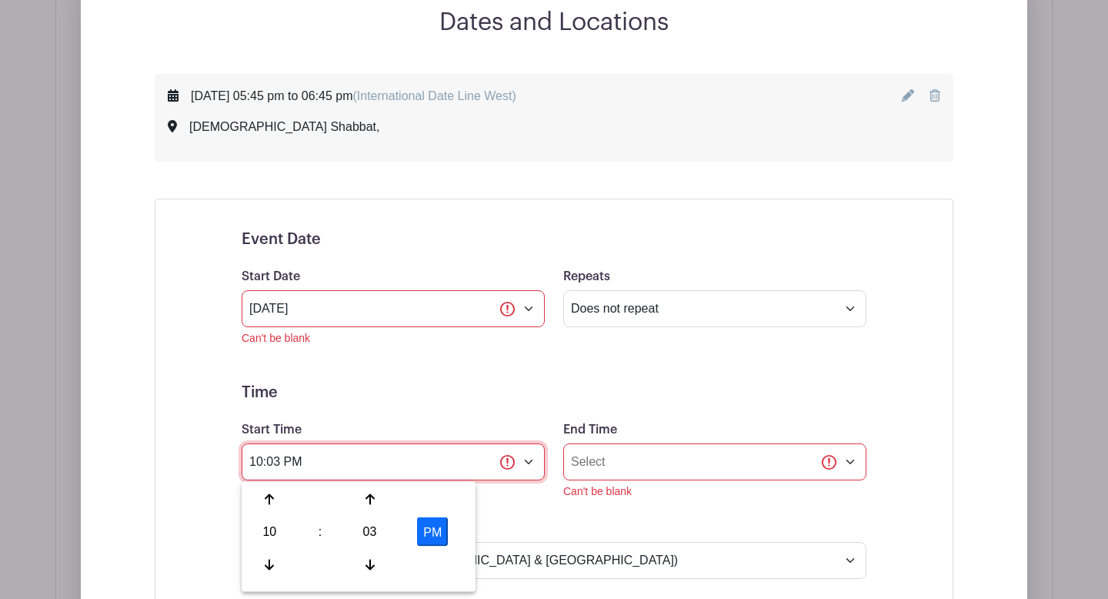
drag, startPoint x: 287, startPoint y: 454, endPoint x: 233, endPoint y: 456, distance: 53.9
click at [233, 456] on div "Start Time 10:03 PM Can't be blank" at bounding box center [393, 459] width 322 height 79
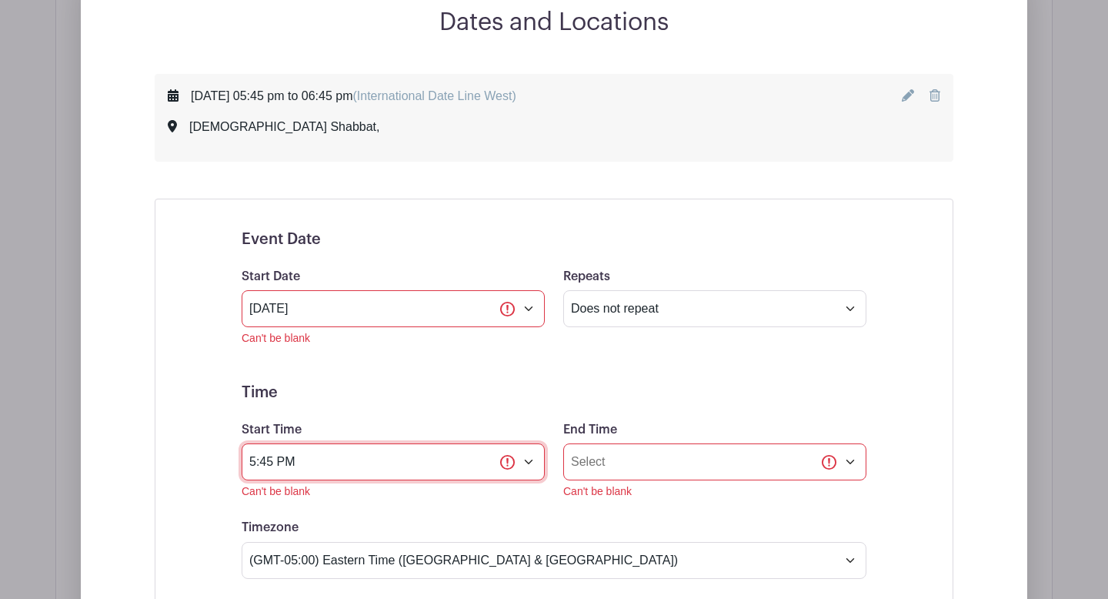
type input "5:45 PM"
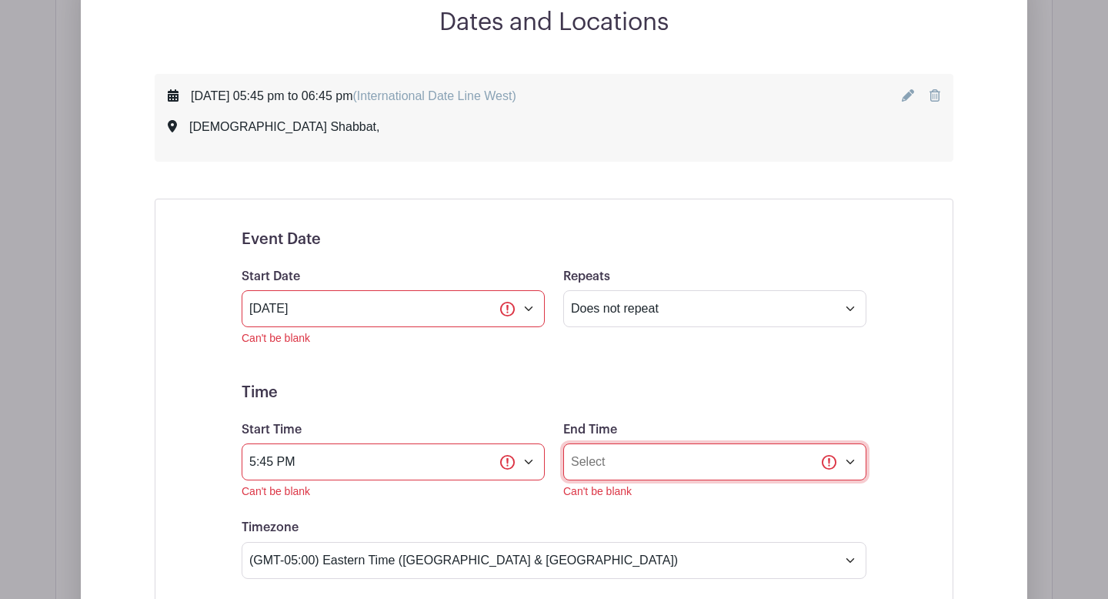
click at [577, 463] on input "End Time" at bounding box center [714, 461] width 303 height 37
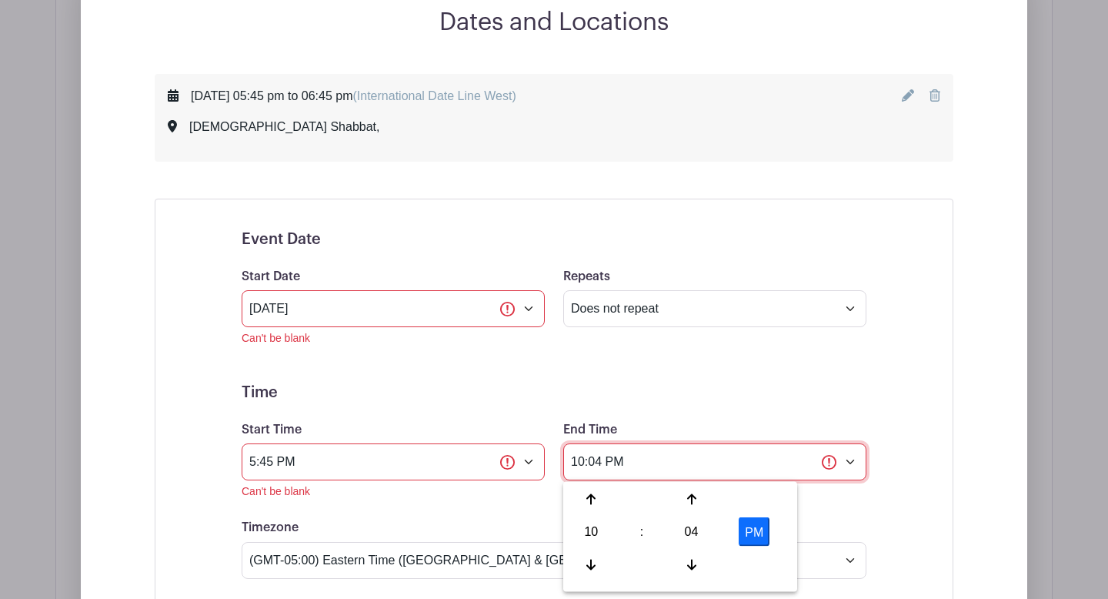
drag, startPoint x: 604, startPoint y: 466, endPoint x: 573, endPoint y: 465, distance: 31.6
click at [573, 465] on input "10:04 PM" at bounding box center [714, 461] width 303 height 37
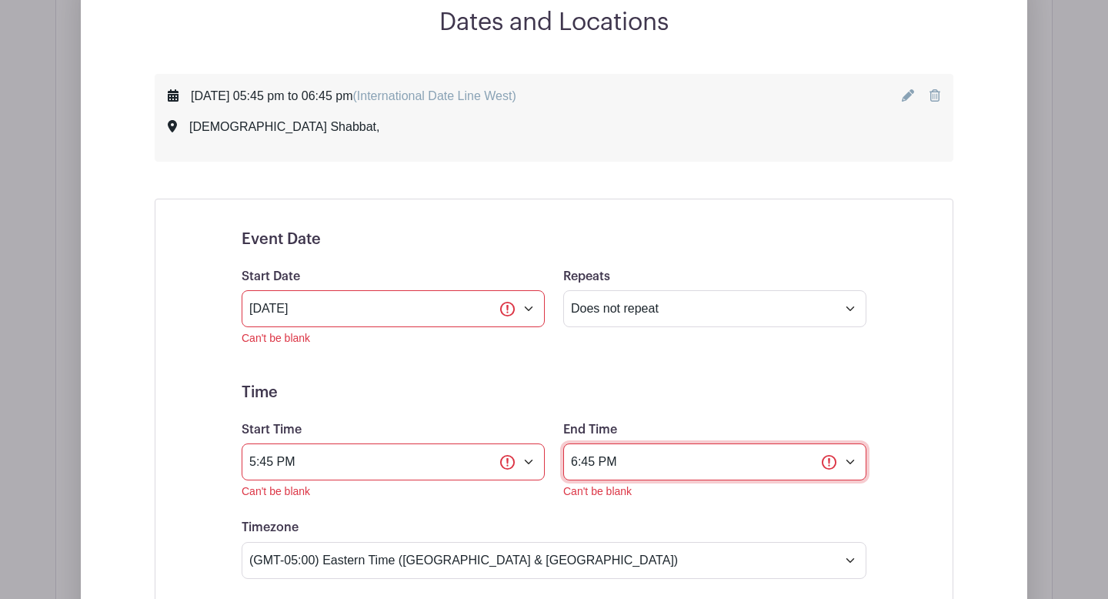
type input "6:45 PM"
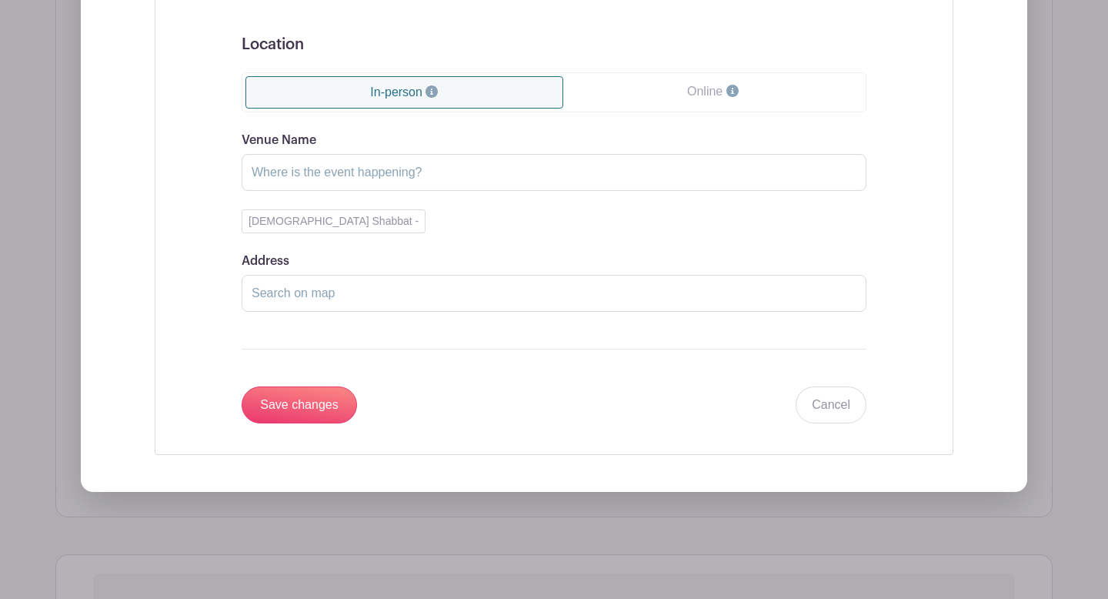
scroll to position [1562, 0]
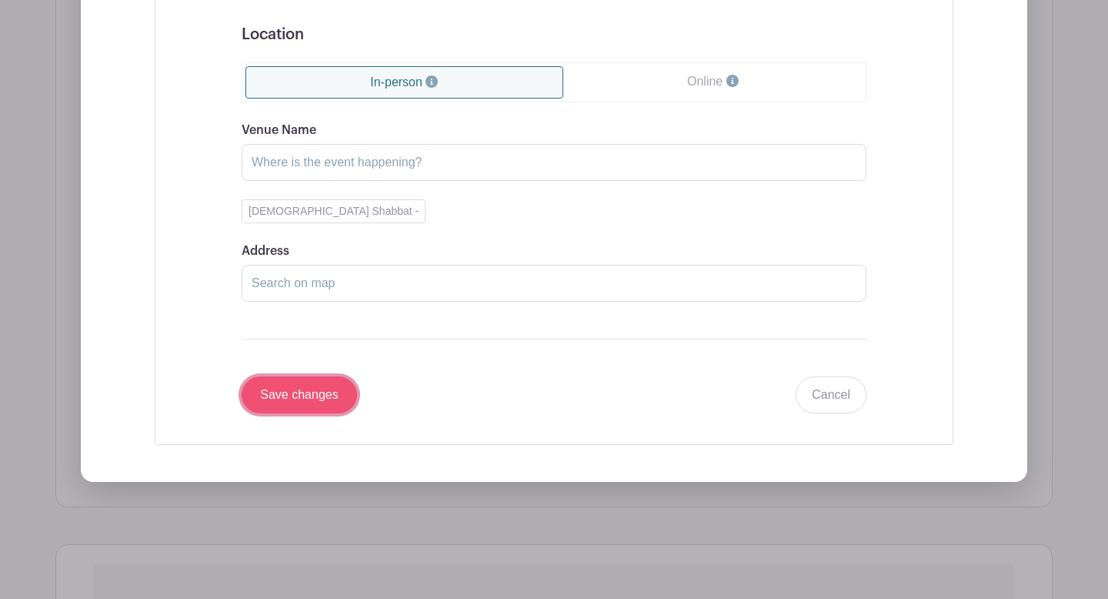
click at [301, 399] on input "Save changes" at bounding box center [299, 394] width 115 height 37
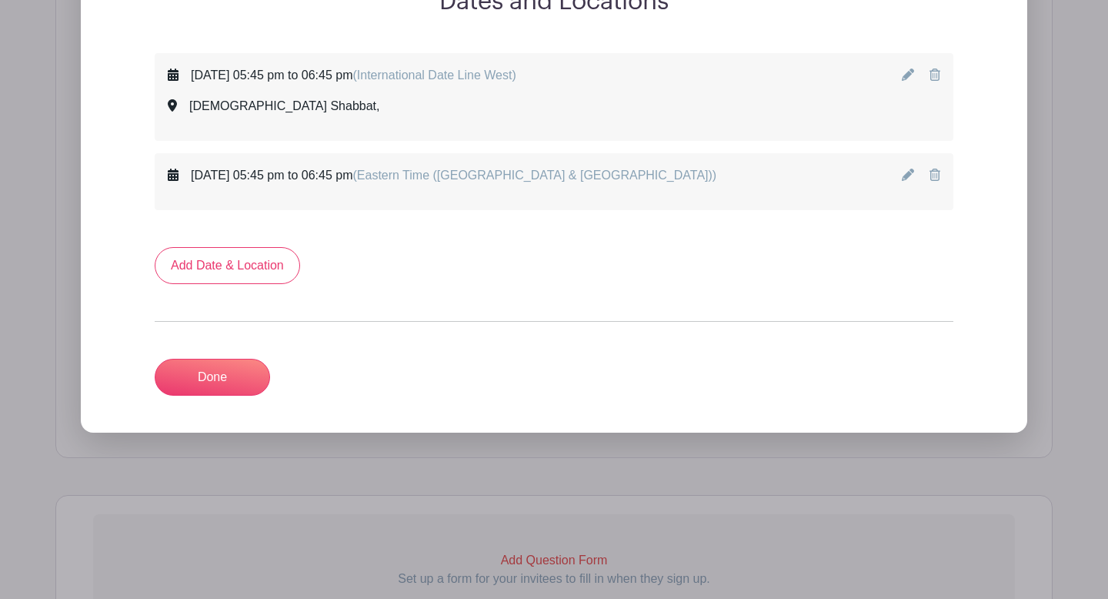
scroll to position [859, 0]
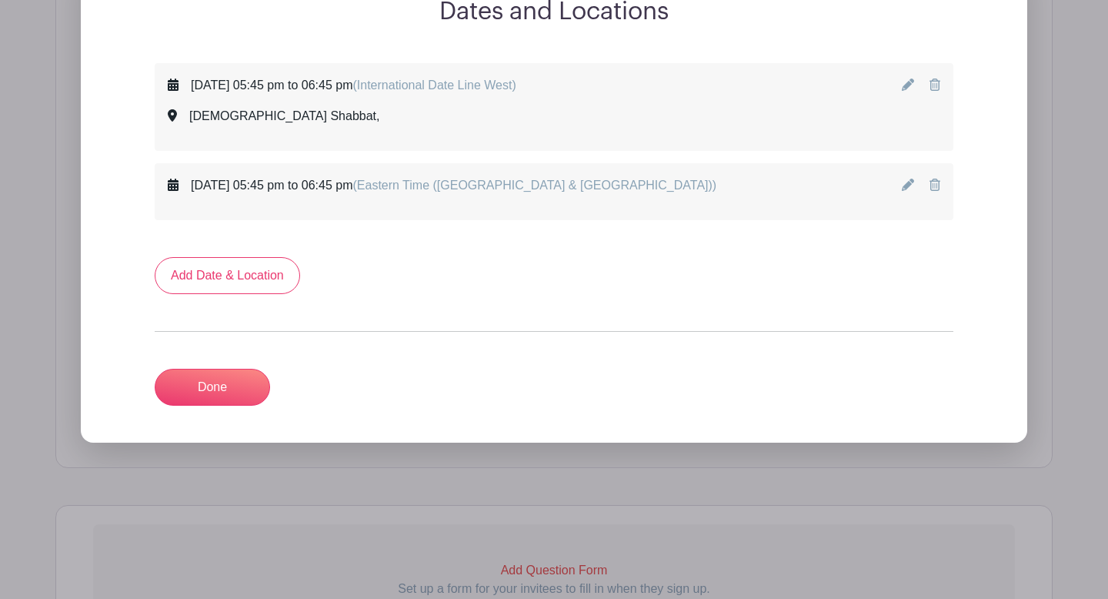
click at [906, 186] on icon at bounding box center [908, 185] width 12 height 12
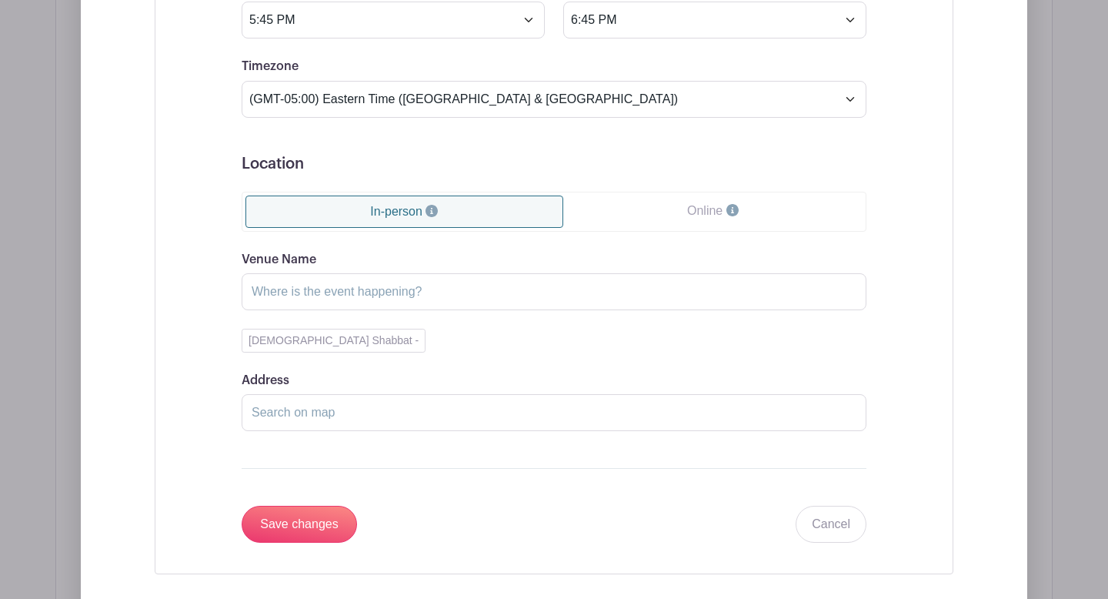
scroll to position [1257, 0]
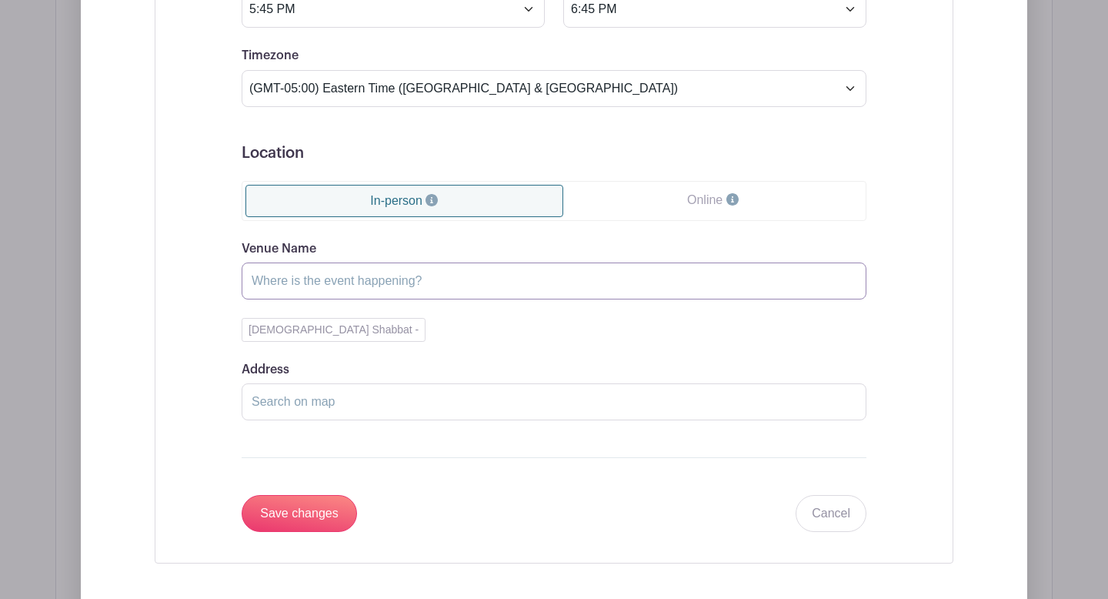
click at [349, 282] on input "Venue Name" at bounding box center [554, 280] width 625 height 37
type input "[DEMOGRAPHIC_DATA] Shabbat"
click at [304, 516] on input "Save changes" at bounding box center [299, 513] width 115 height 37
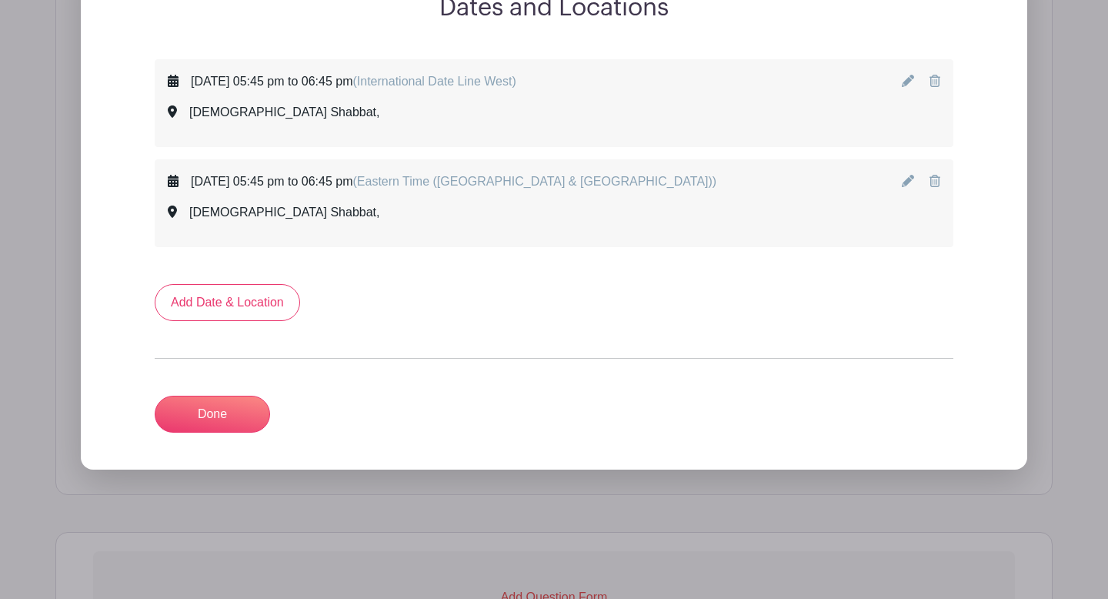
scroll to position [858, 0]
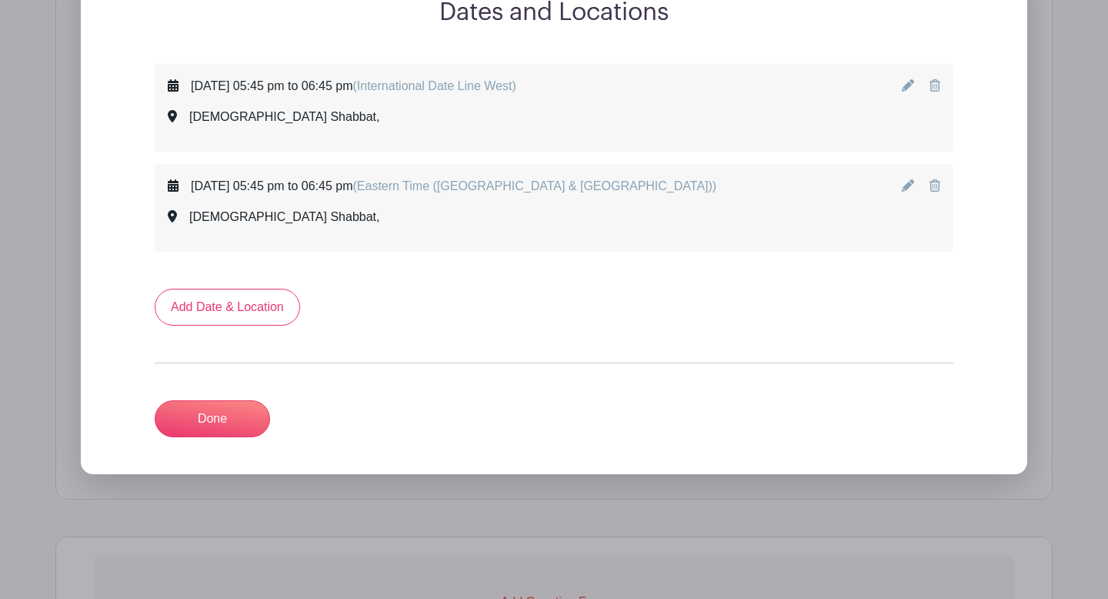
click at [934, 86] on icon at bounding box center [935, 85] width 11 height 12
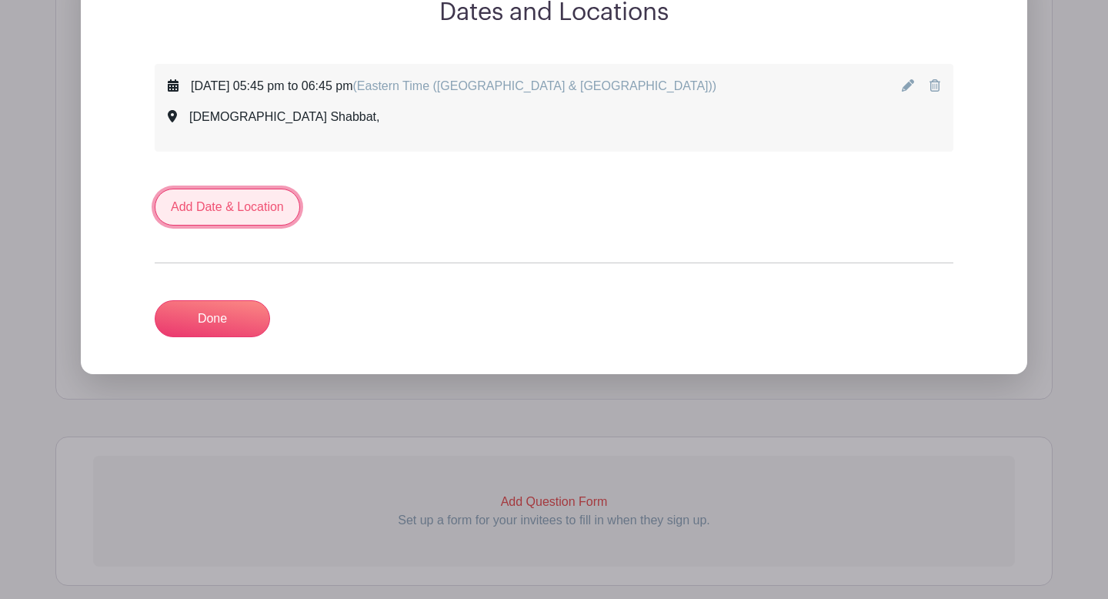
click at [249, 210] on link "Add Date & Location" at bounding box center [227, 207] width 145 height 37
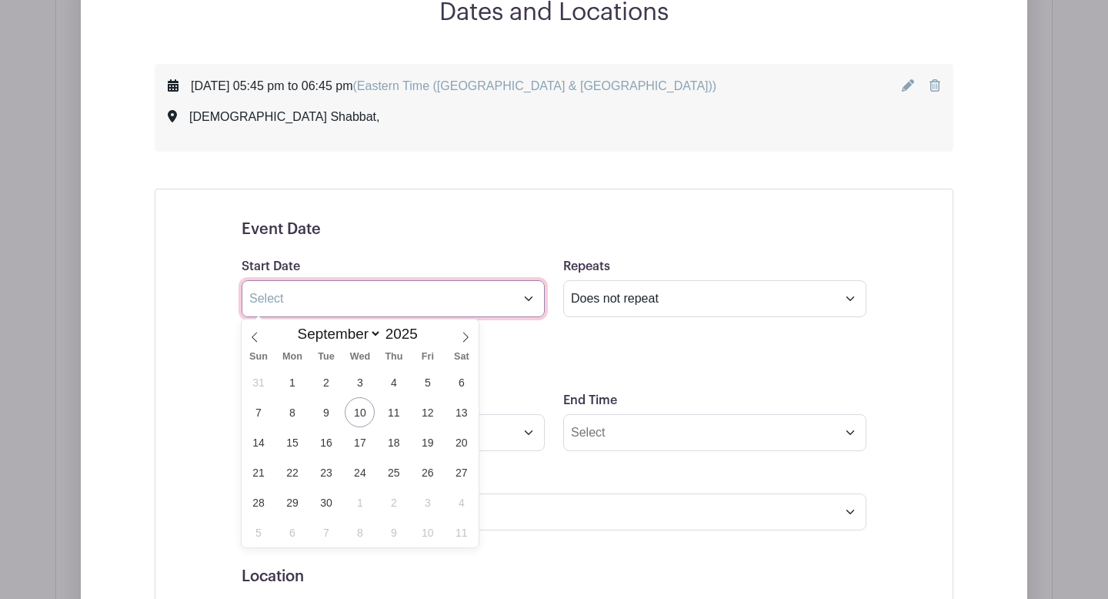
click at [529, 302] on input "text" at bounding box center [393, 298] width 303 height 37
click at [459, 411] on span "13" at bounding box center [461, 412] width 30 height 30
type input "[DATE]"
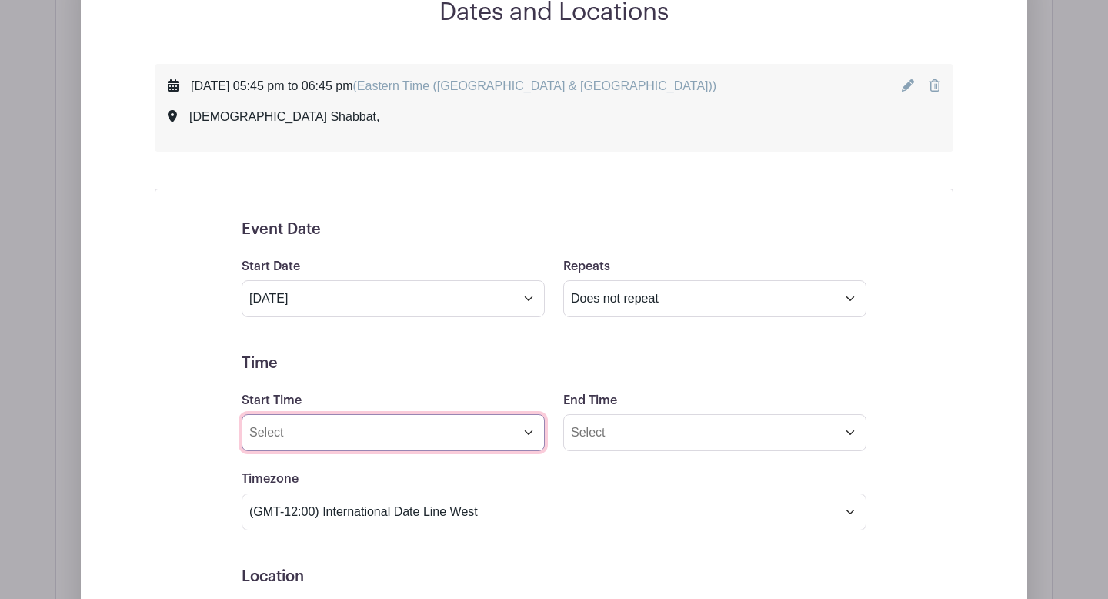
click at [530, 437] on input "Start Time" at bounding box center [393, 432] width 303 height 37
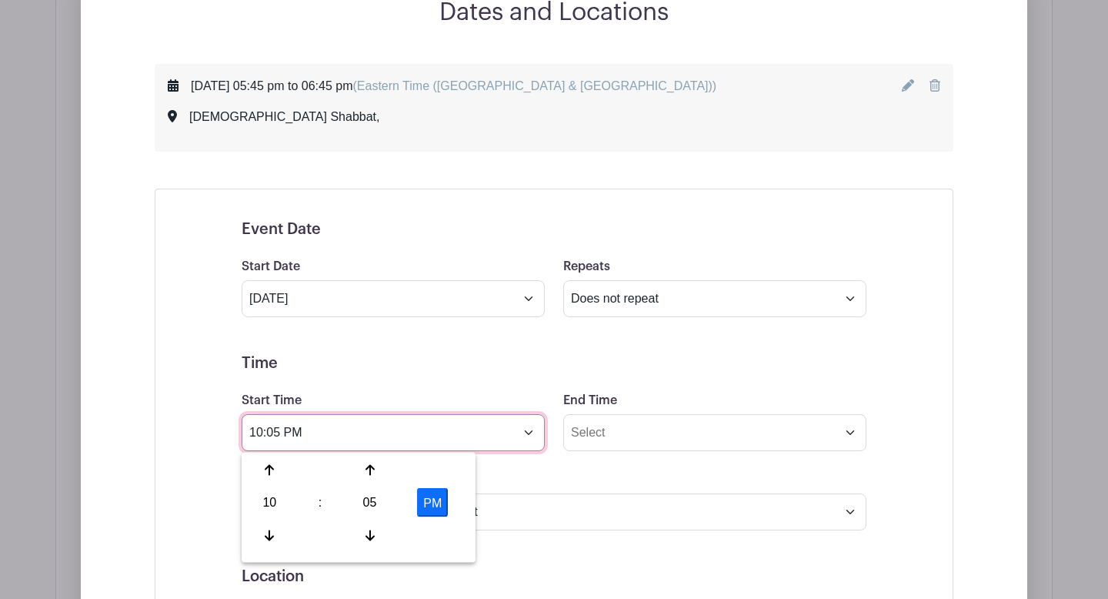
drag, startPoint x: 282, startPoint y: 433, endPoint x: 230, endPoint y: 429, distance: 51.7
click at [230, 429] on div "Event Date Start Date [DATE] Repeats Does not repeat Daily Weekly Monthly on da…" at bounding box center [554, 588] width 699 height 772
click at [285, 437] on input "8:45 PM" at bounding box center [393, 432] width 303 height 37
type input "8:45 AM"
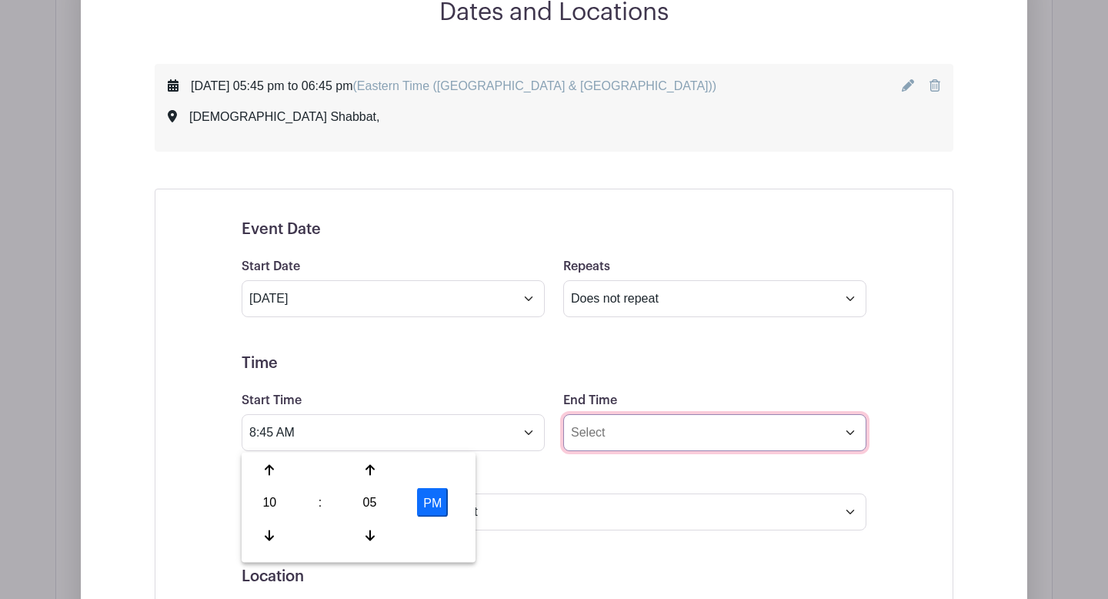
click at [583, 439] on input "End Time" at bounding box center [714, 432] width 303 height 37
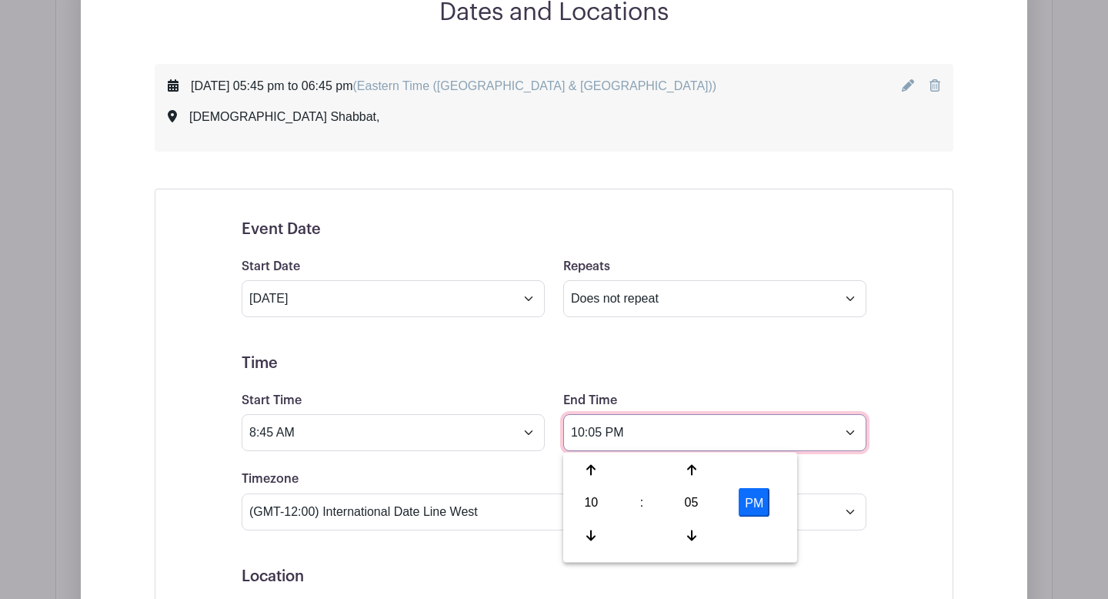
drag, startPoint x: 605, startPoint y: 436, endPoint x: 572, endPoint y: 435, distance: 33.1
click at [572, 435] on input "10:05 PM" at bounding box center [714, 432] width 303 height 37
click at [598, 436] on input "11 PM" at bounding box center [714, 432] width 303 height 37
type input "11 AM"
click at [493, 459] on form "Event Date Start Date [DATE] Repeats Does not repeat Daily Weekly Monthly on da…" at bounding box center [554, 587] width 625 height 735
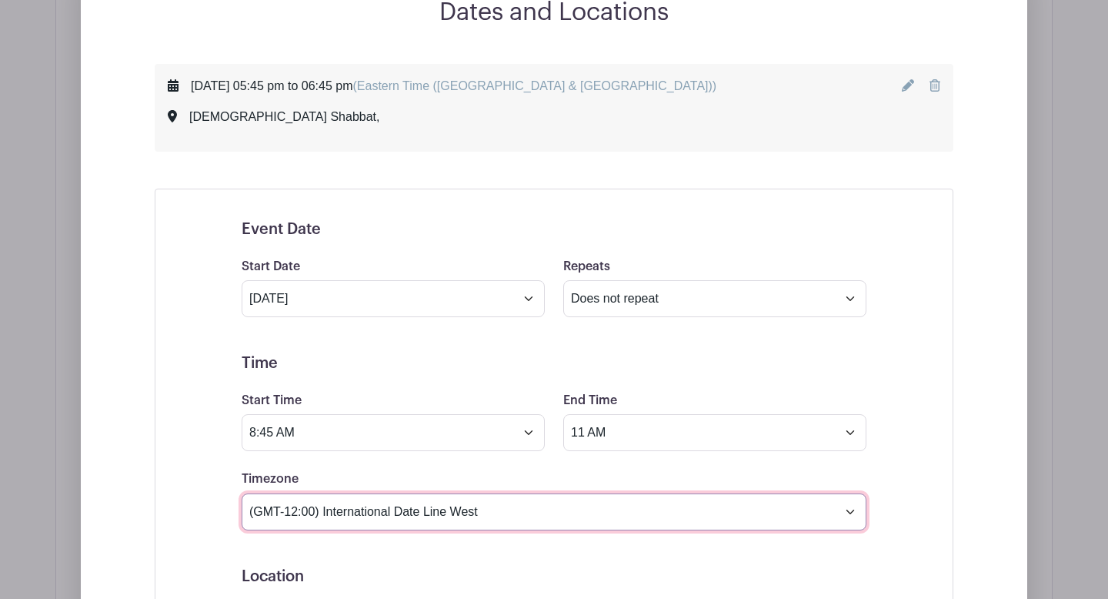
click at [853, 512] on select "(GMT-12:00) International Date Line West (GMT-11:00) [US_STATE] (GMT-11:00) [GE…" at bounding box center [554, 511] width 625 height 37
select select "Eastern Time ([GEOGRAPHIC_DATA] & [GEOGRAPHIC_DATA])"
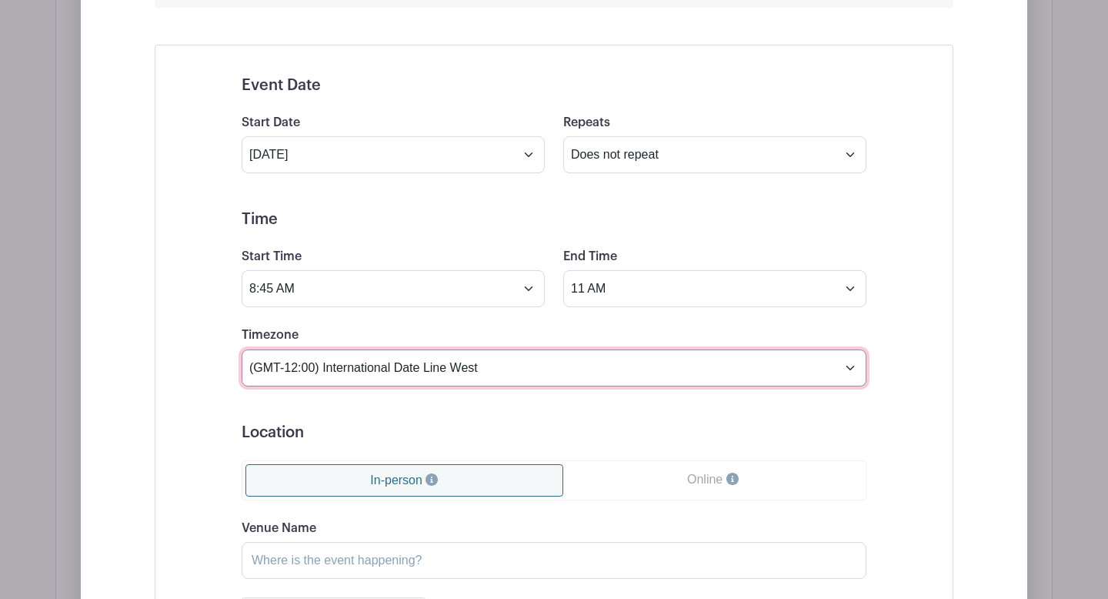
scroll to position [1022, 0]
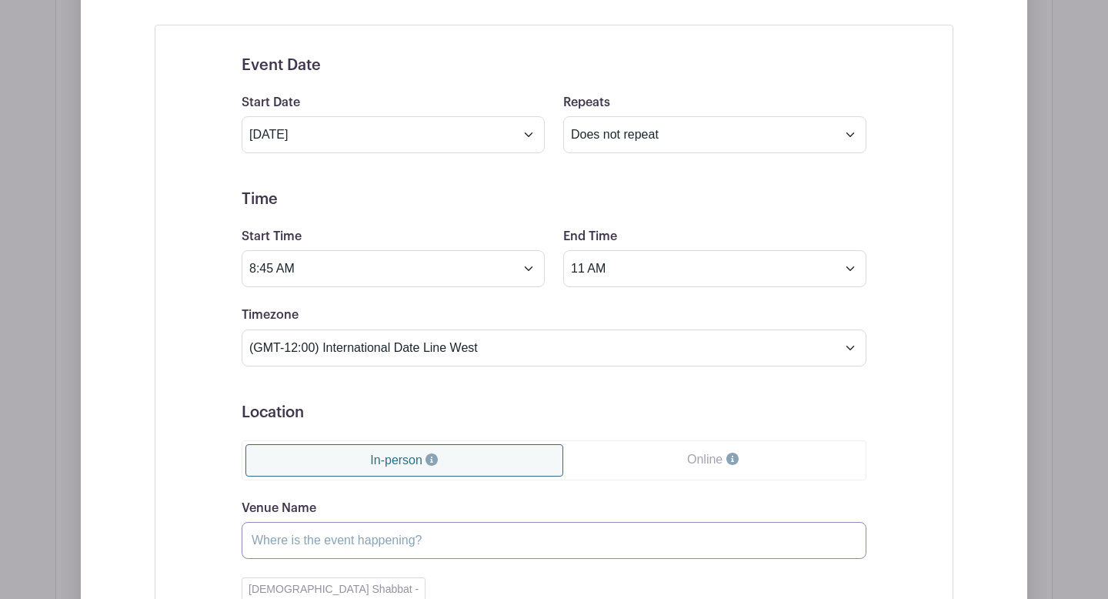
click at [371, 543] on input "Venue Name" at bounding box center [554, 540] width 625 height 37
click at [196, 509] on div "Event Date Start Date [DATE] Repeats Does not repeat Daily Weekly Monthly on da…" at bounding box center [554, 424] width 799 height 798
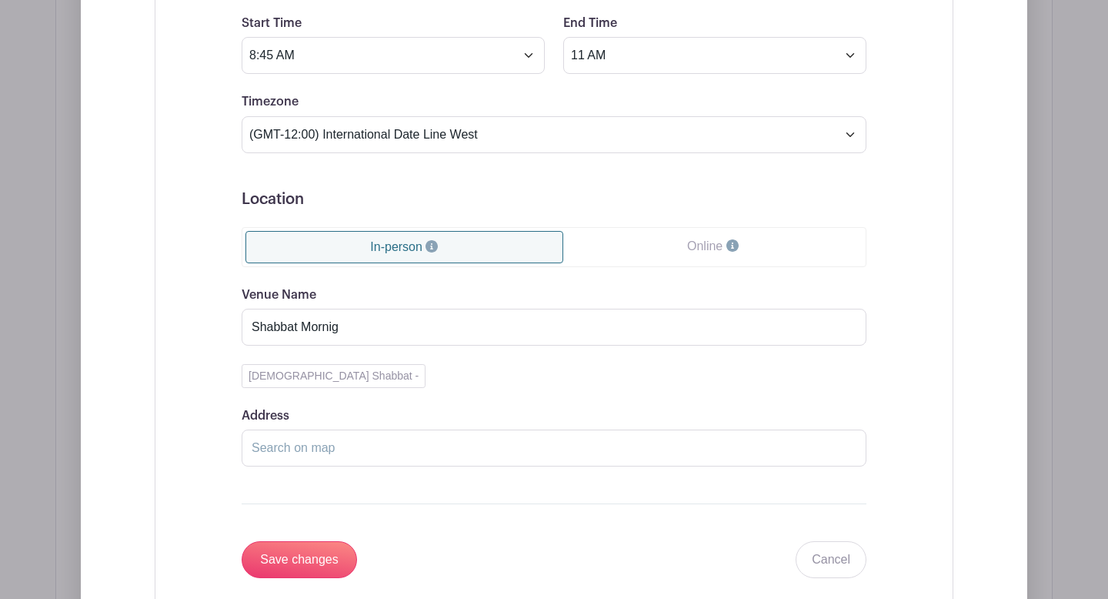
scroll to position [1241, 0]
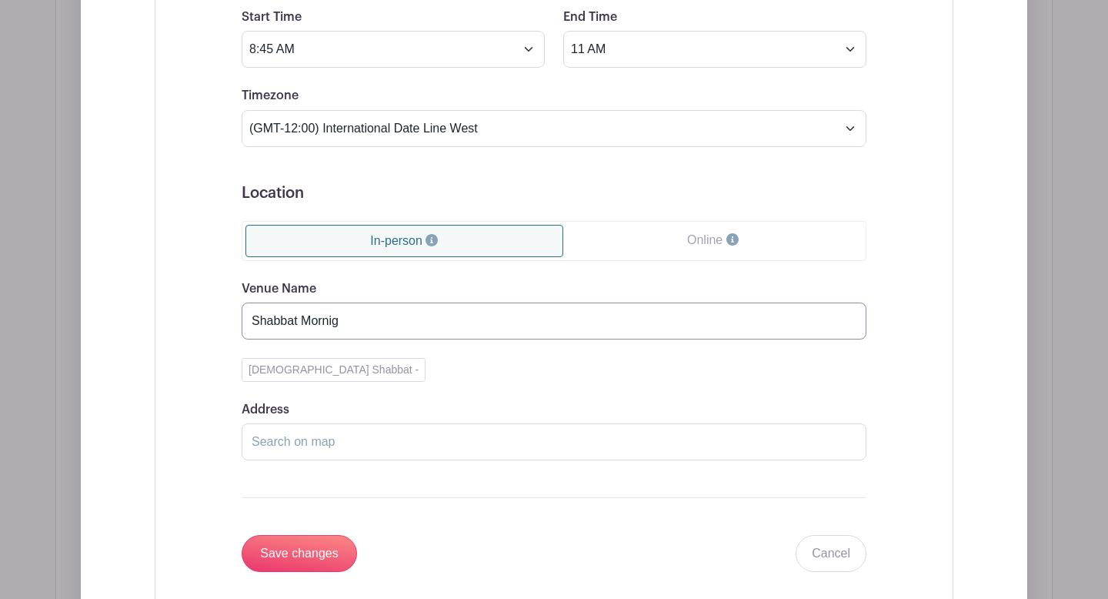
click at [348, 319] on input "Shabbat Mornig" at bounding box center [554, 320] width 625 height 37
type input "Shabbat Morning - Early"
click at [291, 563] on input "Save changes" at bounding box center [299, 553] width 115 height 37
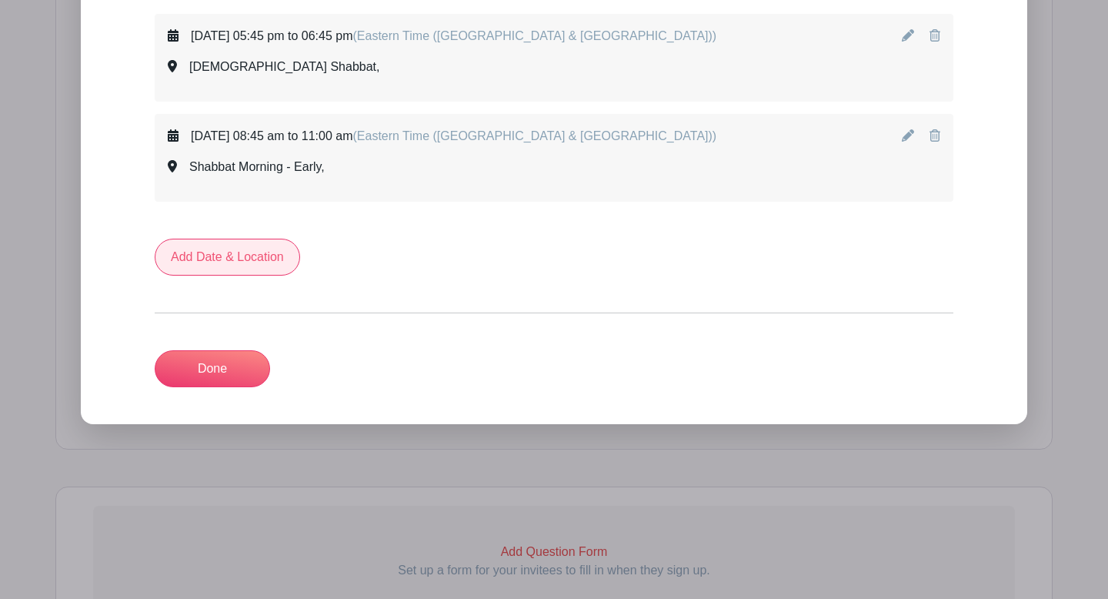
scroll to position [905, 0]
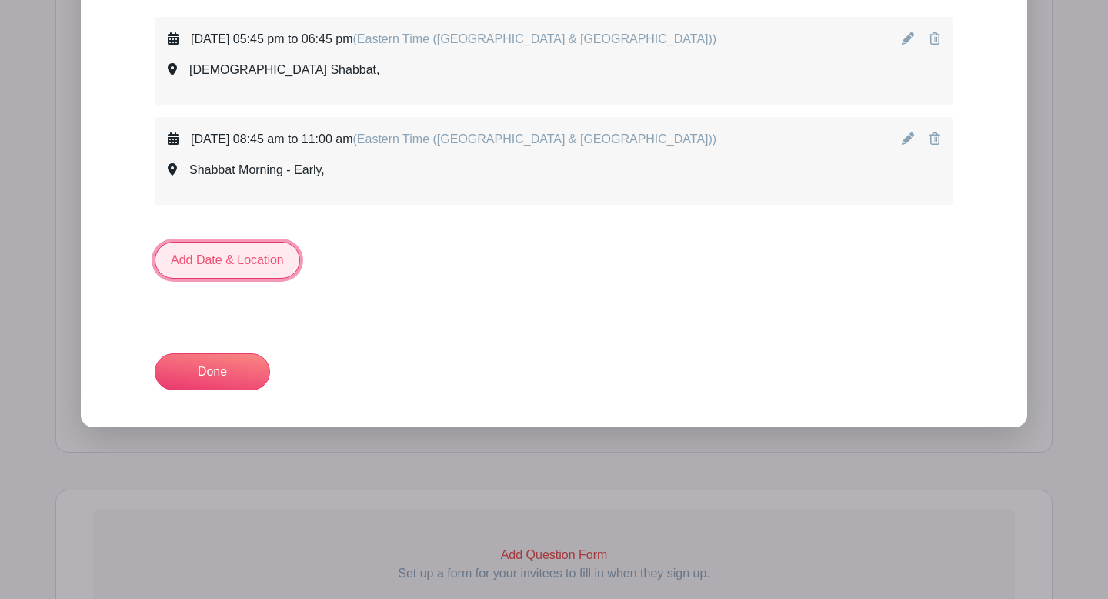
click at [251, 256] on link "Add Date & Location" at bounding box center [227, 260] width 145 height 37
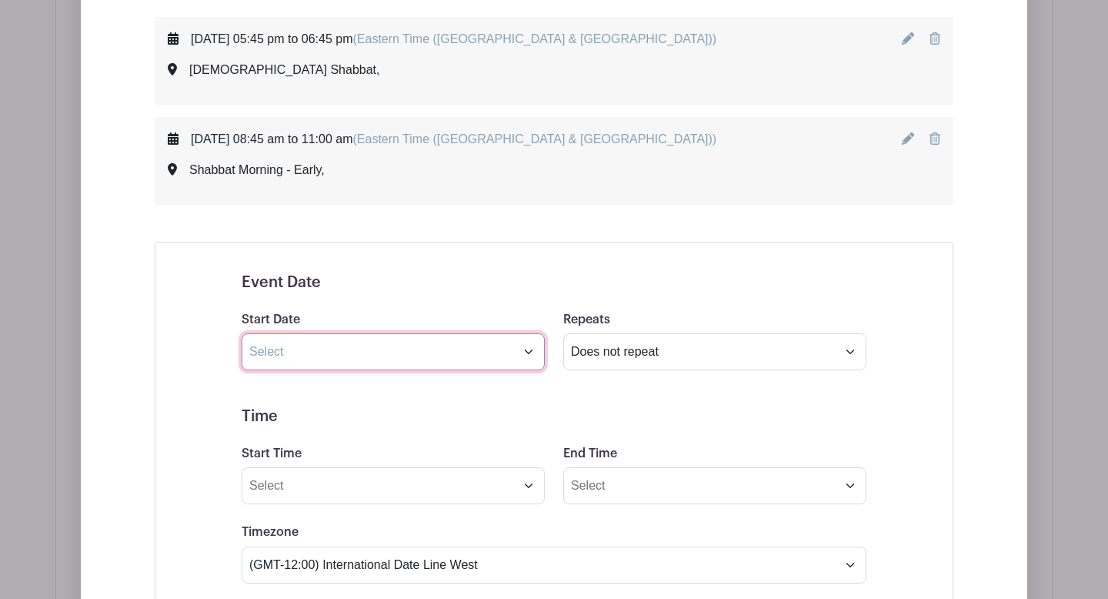
click at [309, 362] on input "text" at bounding box center [393, 351] width 303 height 37
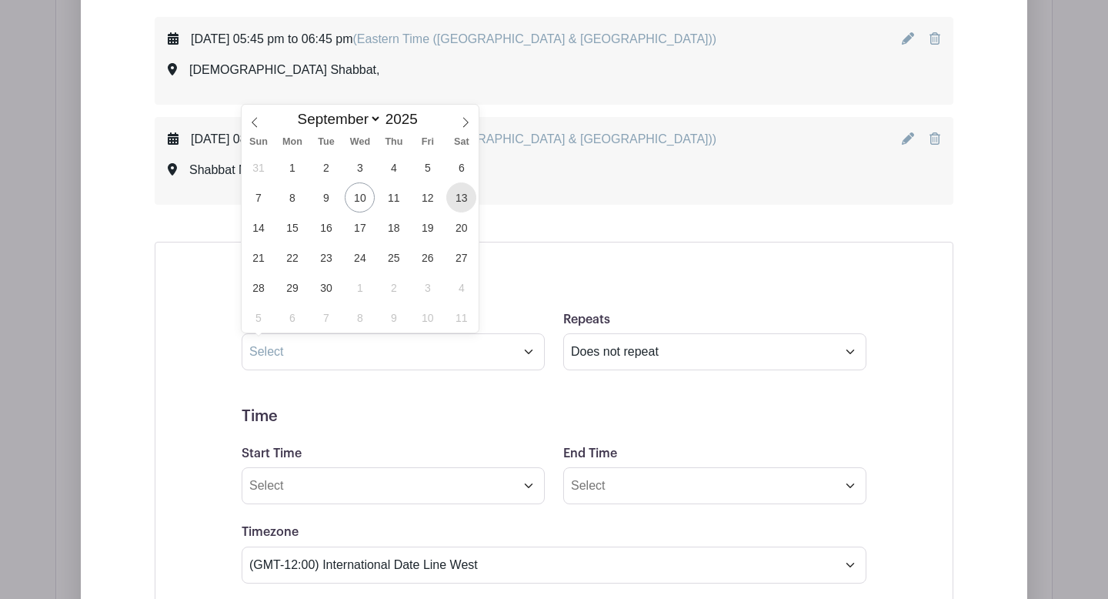
click at [467, 200] on span "13" at bounding box center [461, 197] width 30 height 30
type input "[DATE]"
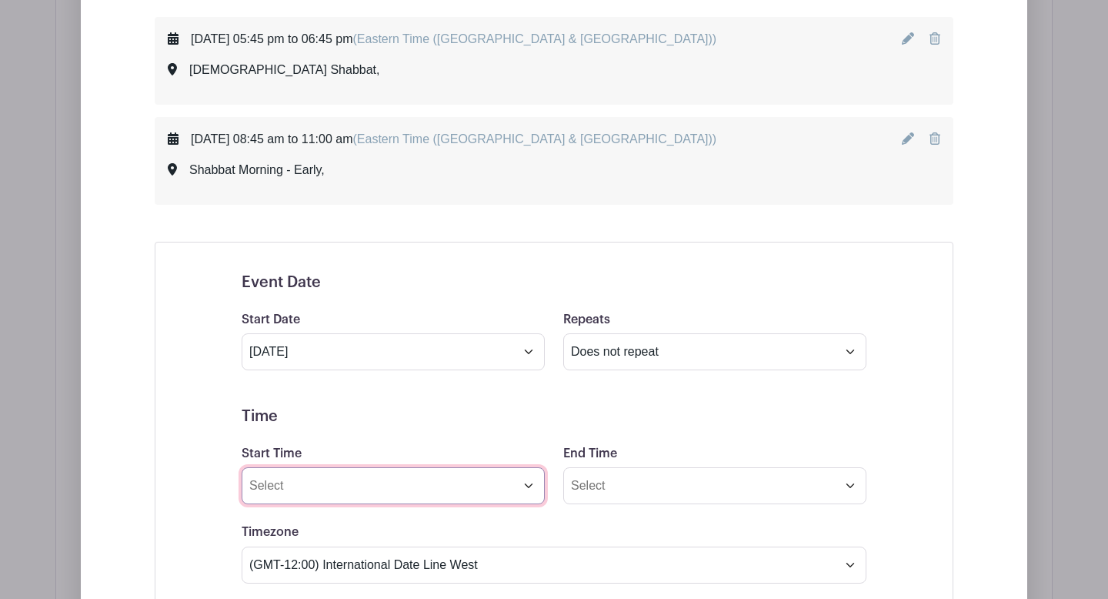
click at [530, 489] on input "Start Time" at bounding box center [393, 485] width 303 height 37
click at [284, 486] on input "10:06 PM" at bounding box center [393, 485] width 303 height 37
click at [278, 486] on input "11 PM" at bounding box center [393, 485] width 303 height 37
type input "11 AM"
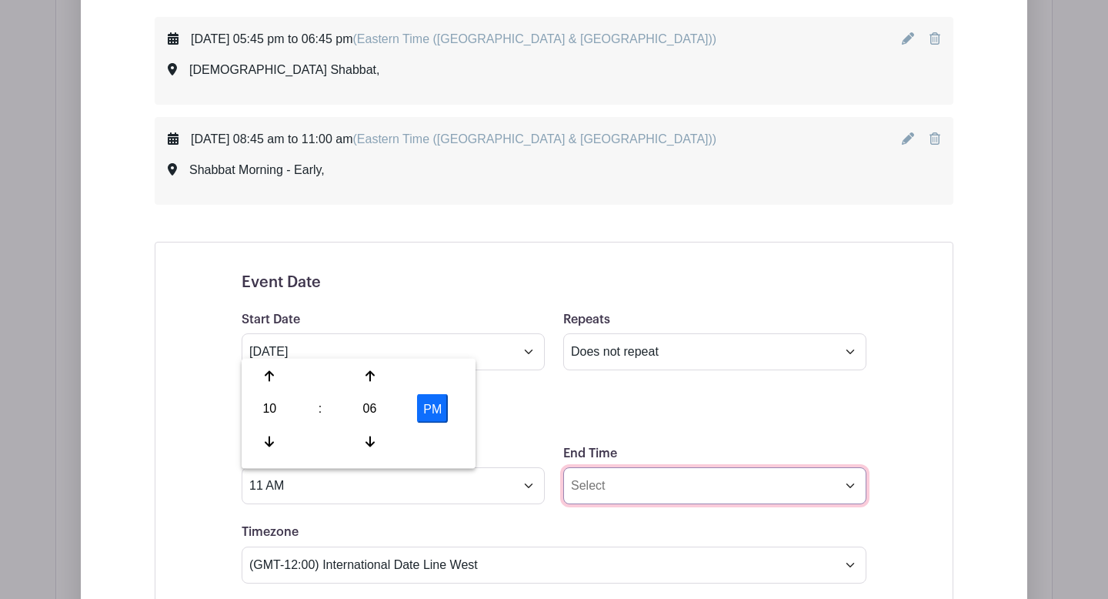
click at [603, 490] on input "End Time" at bounding box center [714, 485] width 303 height 37
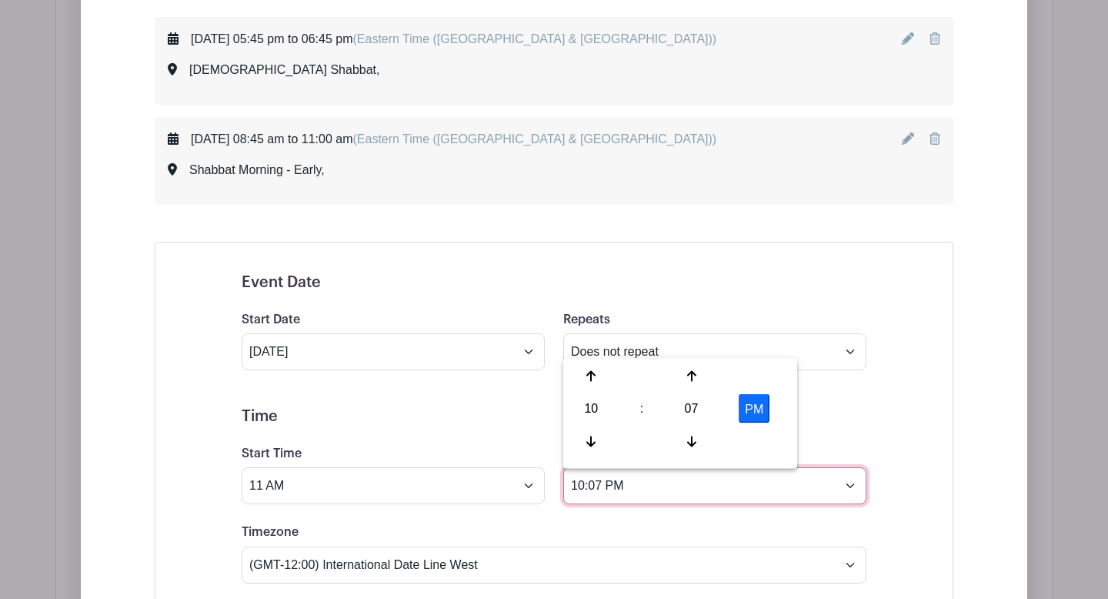
click at [606, 484] on input "10:07 PM" at bounding box center [714, 485] width 303 height 37
type input "1PM"
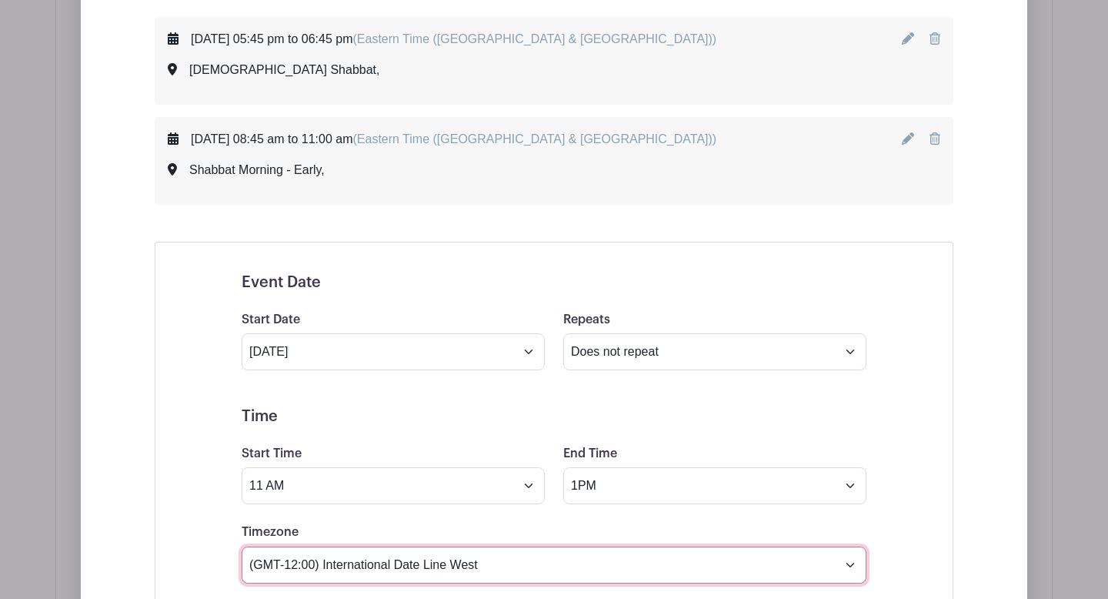
click at [486, 566] on select "(GMT-12:00) International Date Line West (GMT-11:00) [US_STATE] (GMT-11:00) [GE…" at bounding box center [554, 564] width 625 height 37
select select "Eastern Time ([GEOGRAPHIC_DATA] & [GEOGRAPHIC_DATA])"
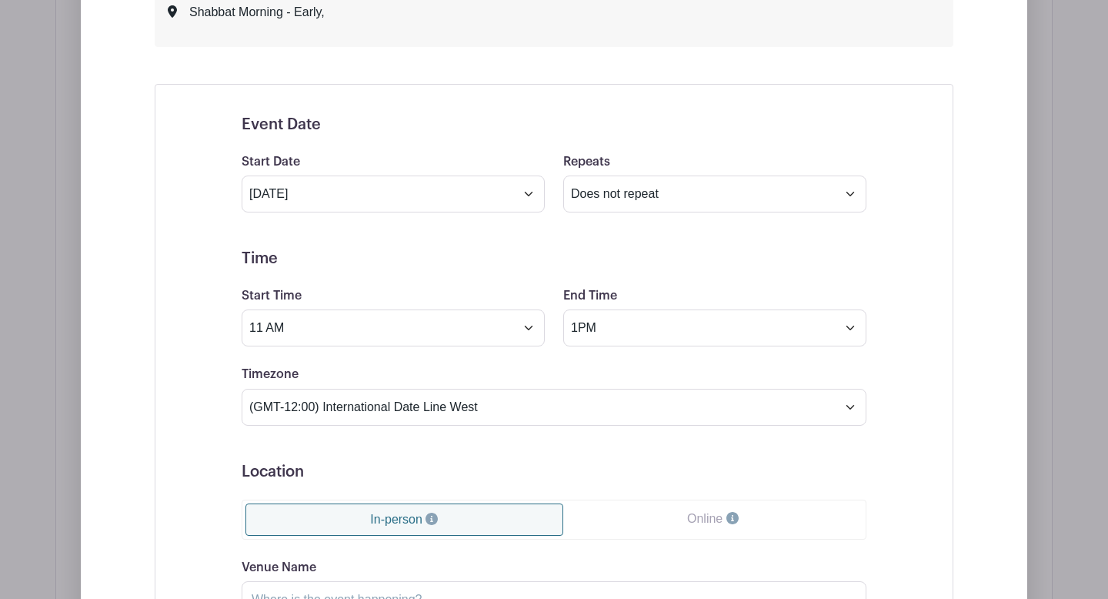
scroll to position [1065, 0]
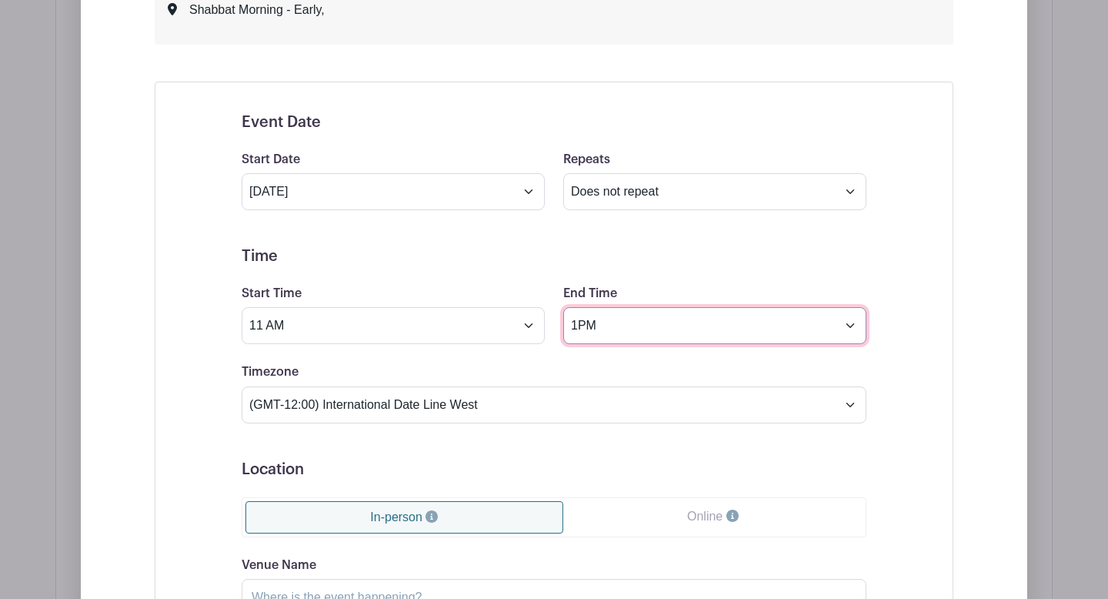
click at [581, 322] on input "1PM" at bounding box center [714, 325] width 303 height 37
type input "1:00 PM"
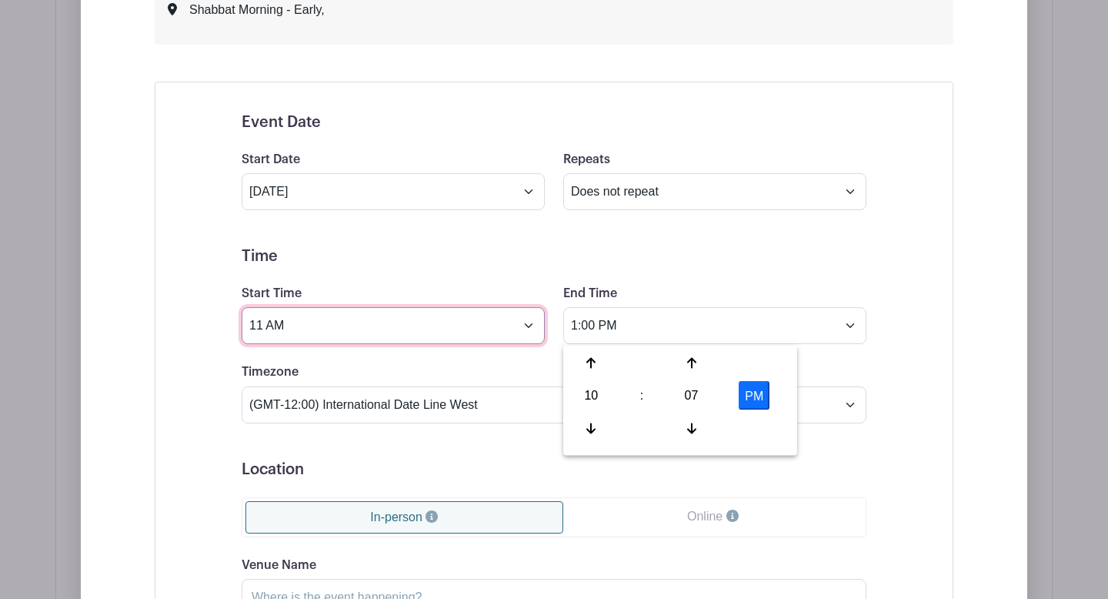
click at [263, 328] on input "11 AM" at bounding box center [393, 325] width 303 height 37
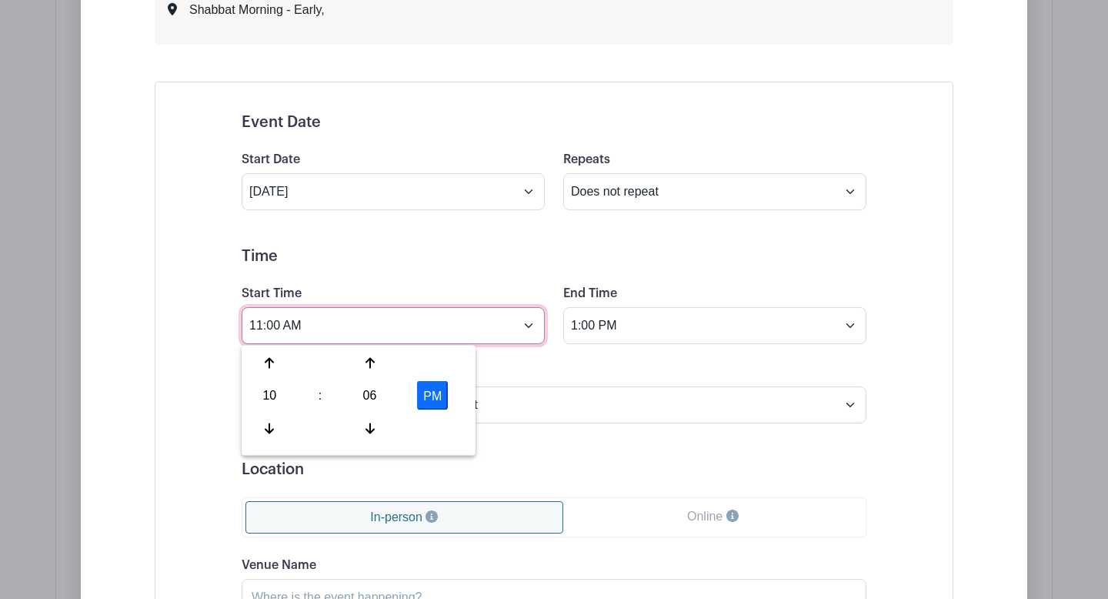
type input "11:00 AM"
click at [177, 403] on div "Event Date Start Date [DATE] Repeats Does not repeat Daily Weekly Monthly on da…" at bounding box center [554, 481] width 799 height 798
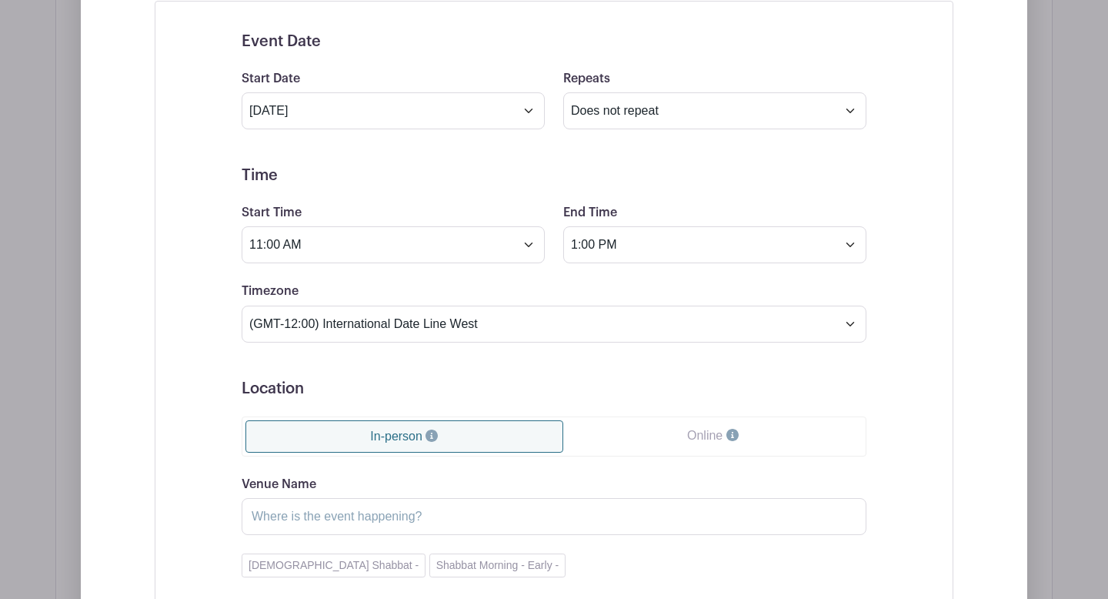
scroll to position [1148, 0]
click at [300, 522] on input "Venue Name" at bounding box center [554, 514] width 625 height 37
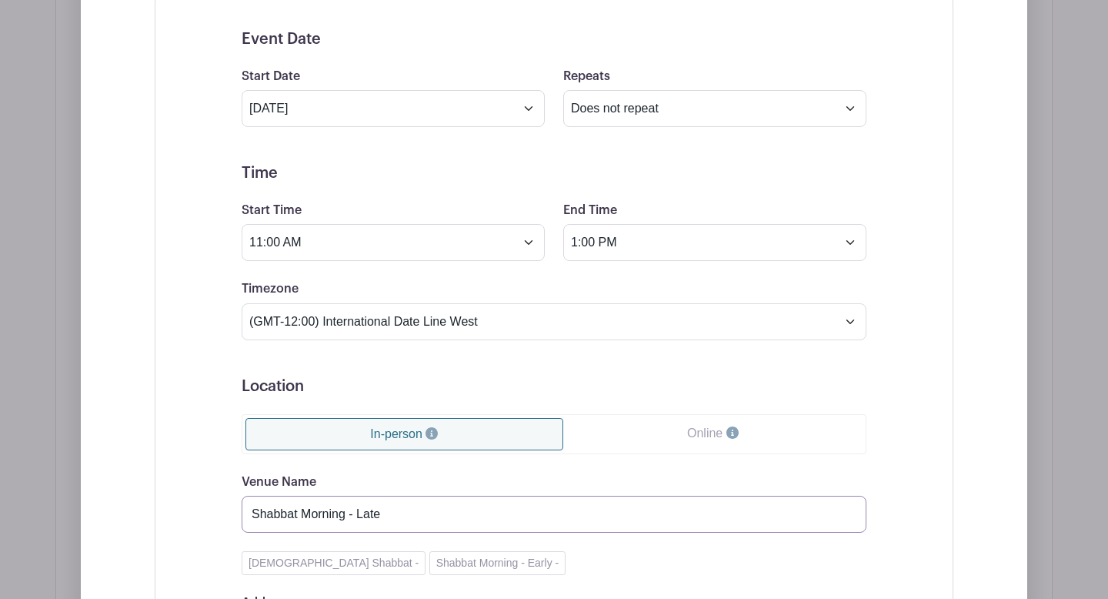
type input "Shabbat Morning - Late"
click at [179, 476] on div "Event Date Start Date [DATE] Repeats Does not repeat Daily Weekly Monthly on da…" at bounding box center [554, 397] width 799 height 798
click at [927, 369] on div "Event Date Start Date [DATE] Repeats Does not repeat Daily Weekly Monthly on da…" at bounding box center [554, 397] width 799 height 798
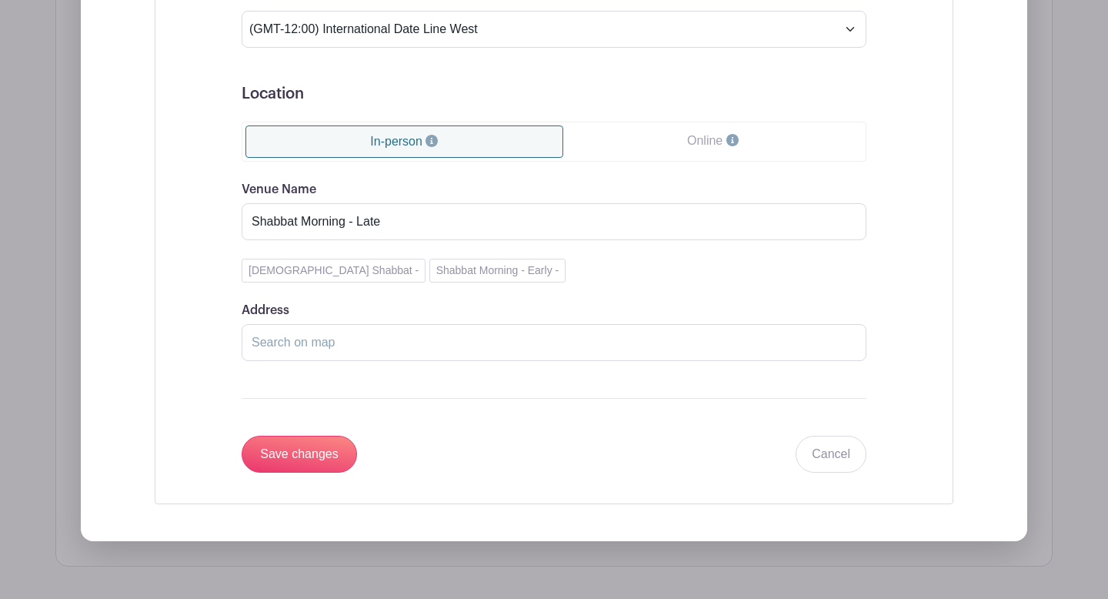
scroll to position [1447, 0]
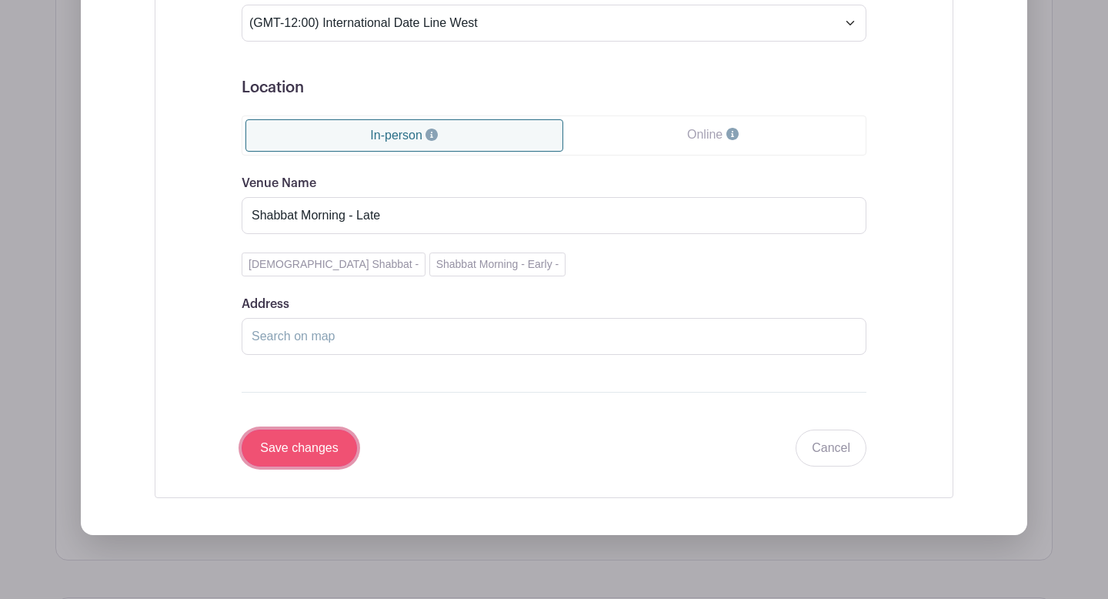
click at [325, 447] on input "Save changes" at bounding box center [299, 447] width 115 height 37
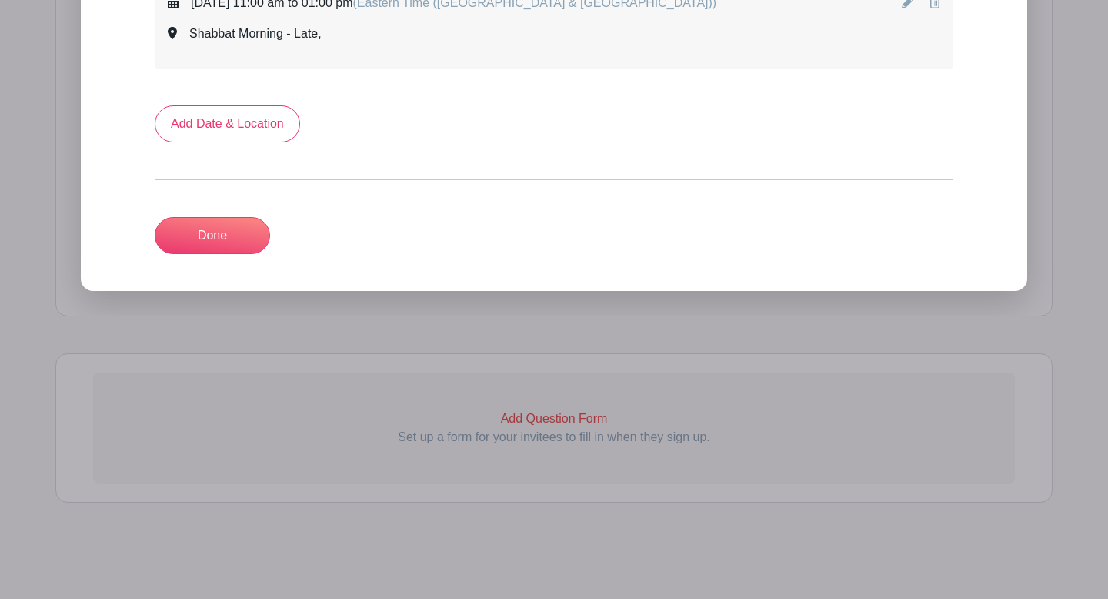
scroll to position [1142, 0]
click at [243, 127] on link "Add Date & Location" at bounding box center [227, 123] width 145 height 37
